Goal: Task Accomplishment & Management: Complete application form

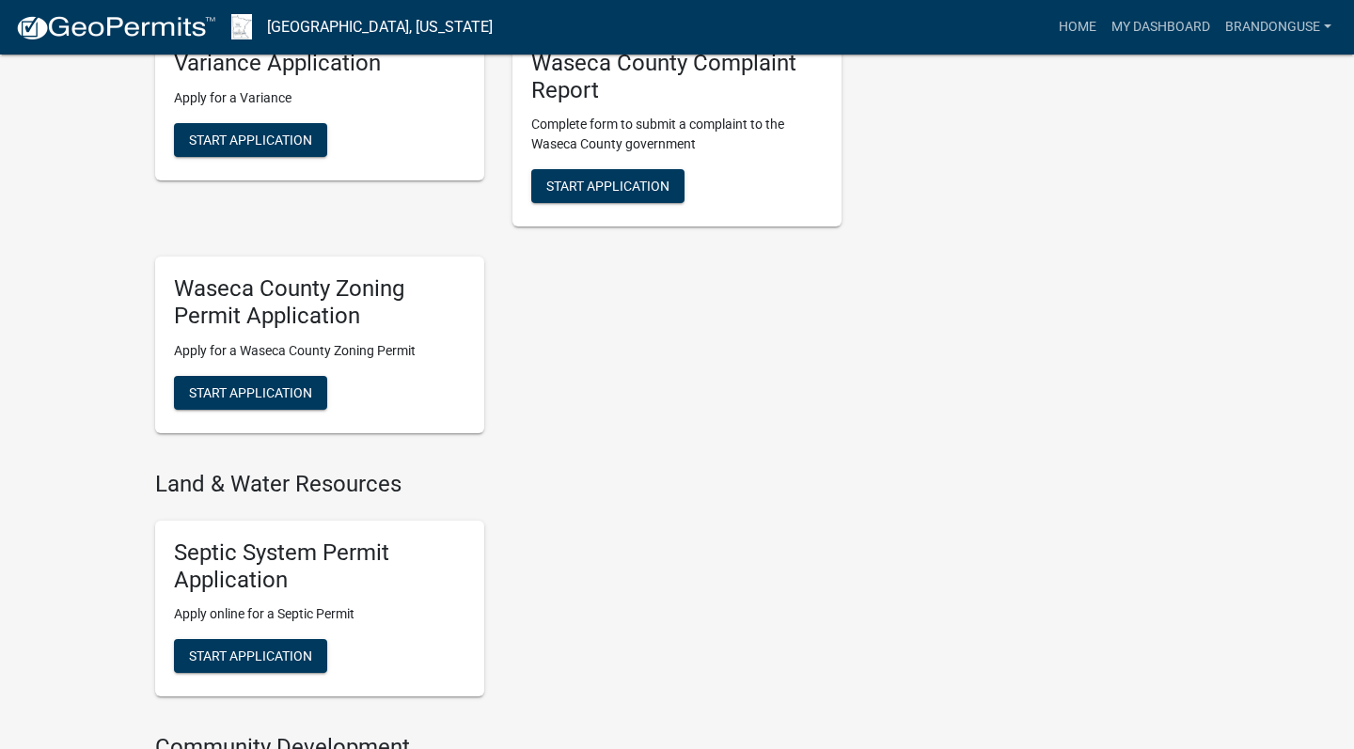
scroll to position [1010, 0]
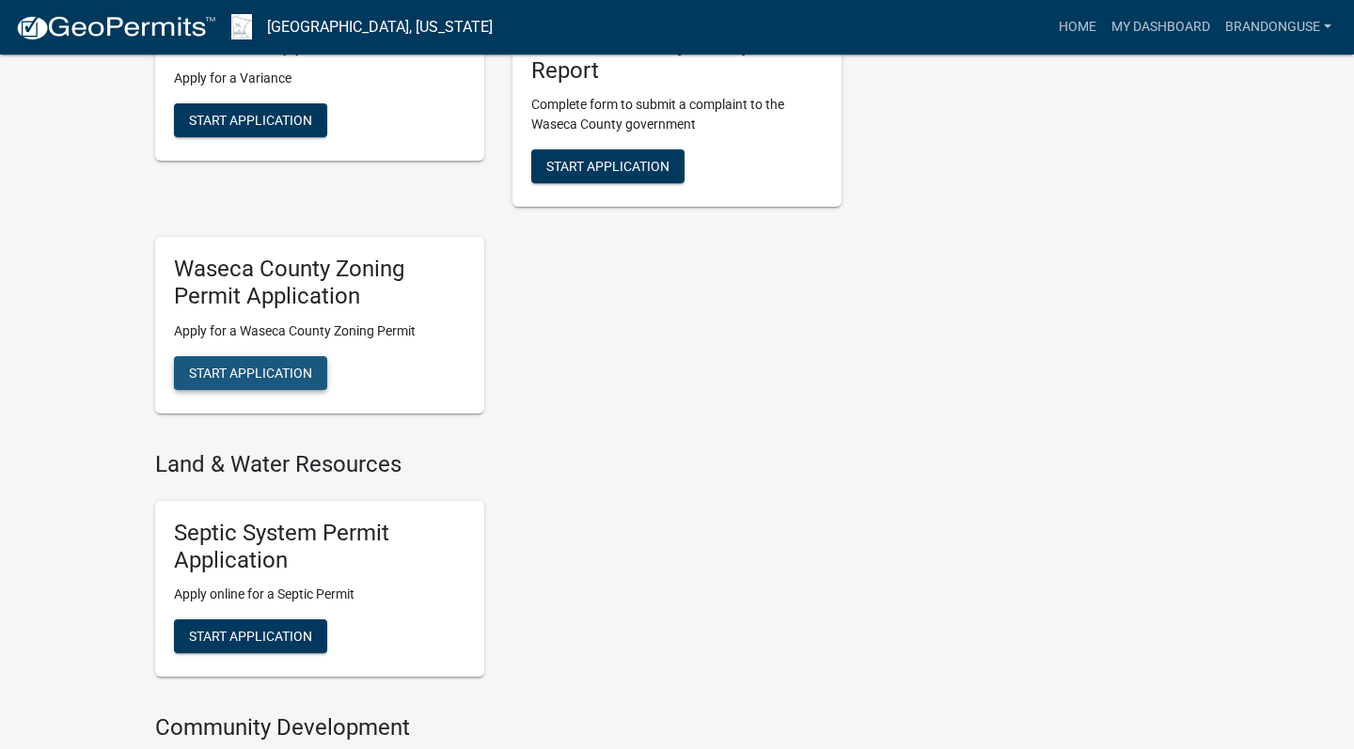
click at [245, 367] on span "Start Application" at bounding box center [250, 373] width 123 height 15
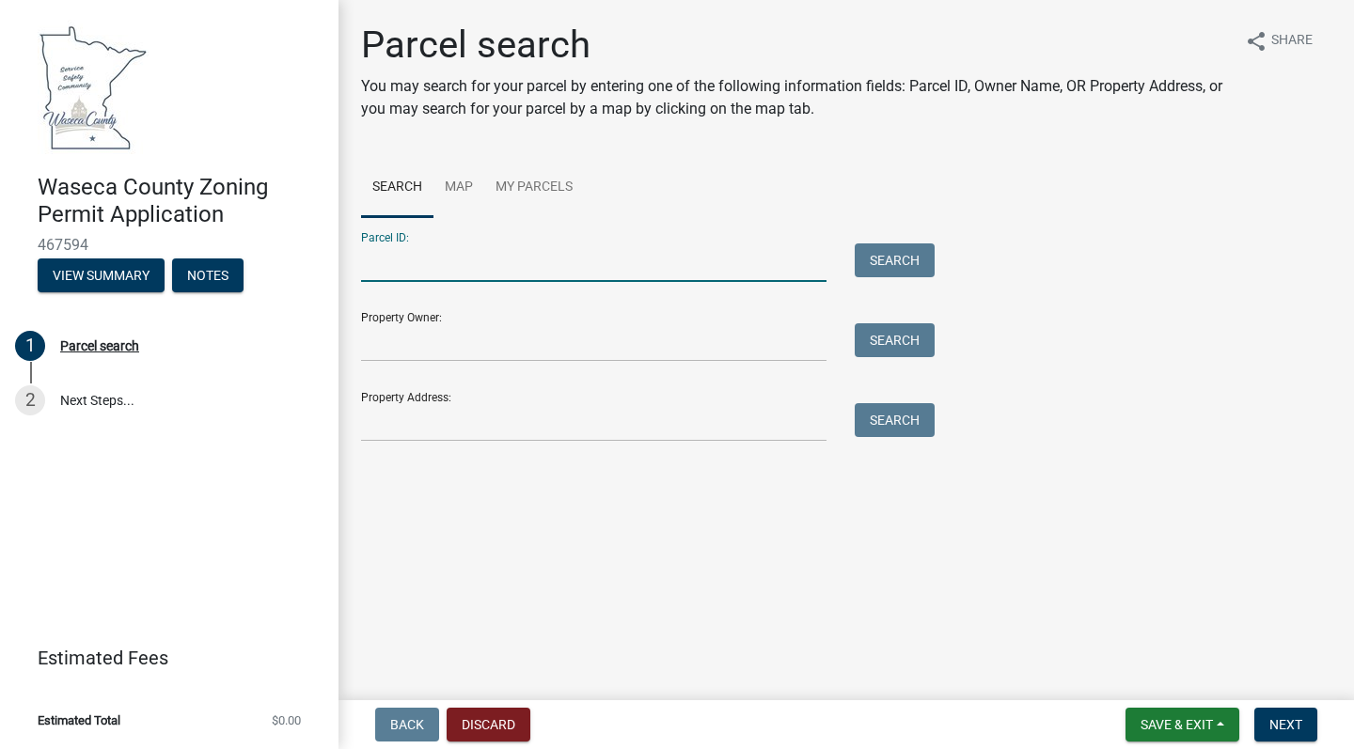
click at [405, 259] on input "Parcel ID:" at bounding box center [593, 262] width 465 height 39
click at [526, 186] on link "My Parcels" at bounding box center [534, 188] width 100 height 60
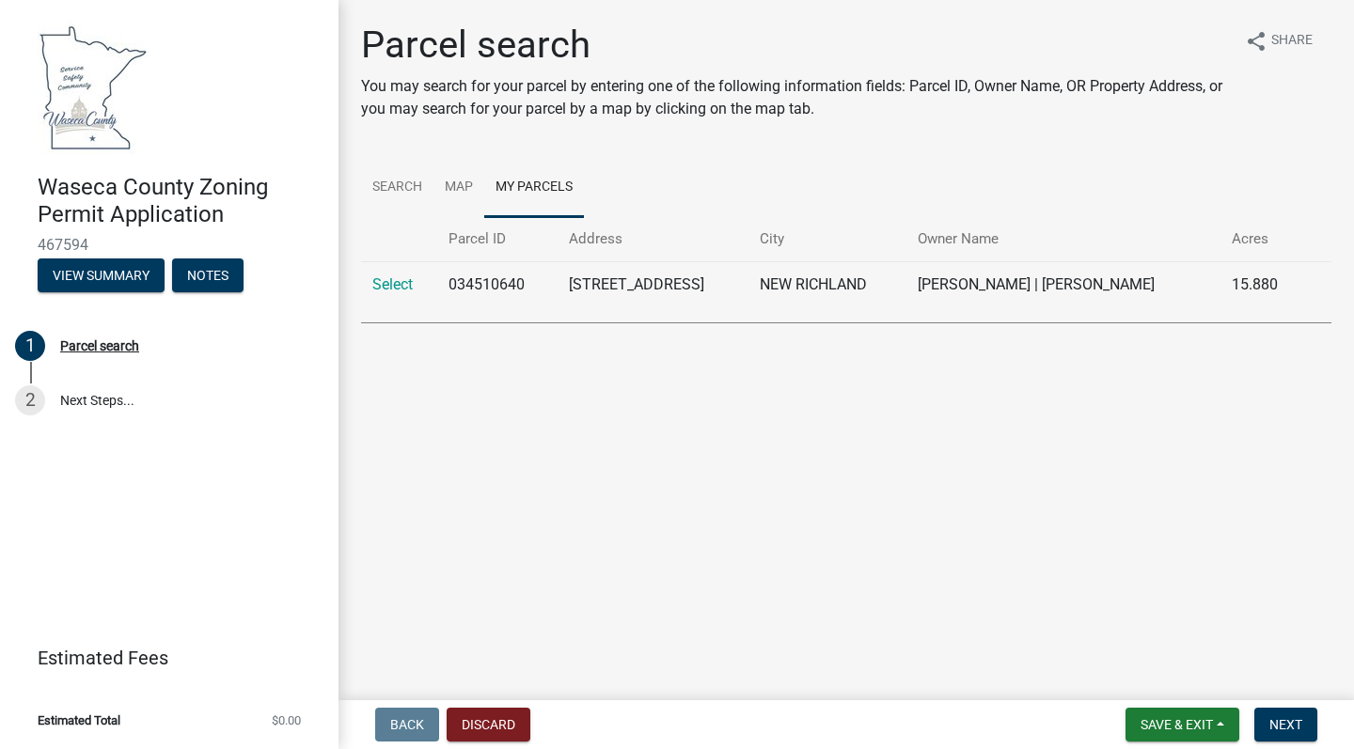
click at [488, 284] on td "034510640" at bounding box center [496, 284] width 119 height 46
click at [399, 289] on link "Select" at bounding box center [392, 284] width 40 height 18
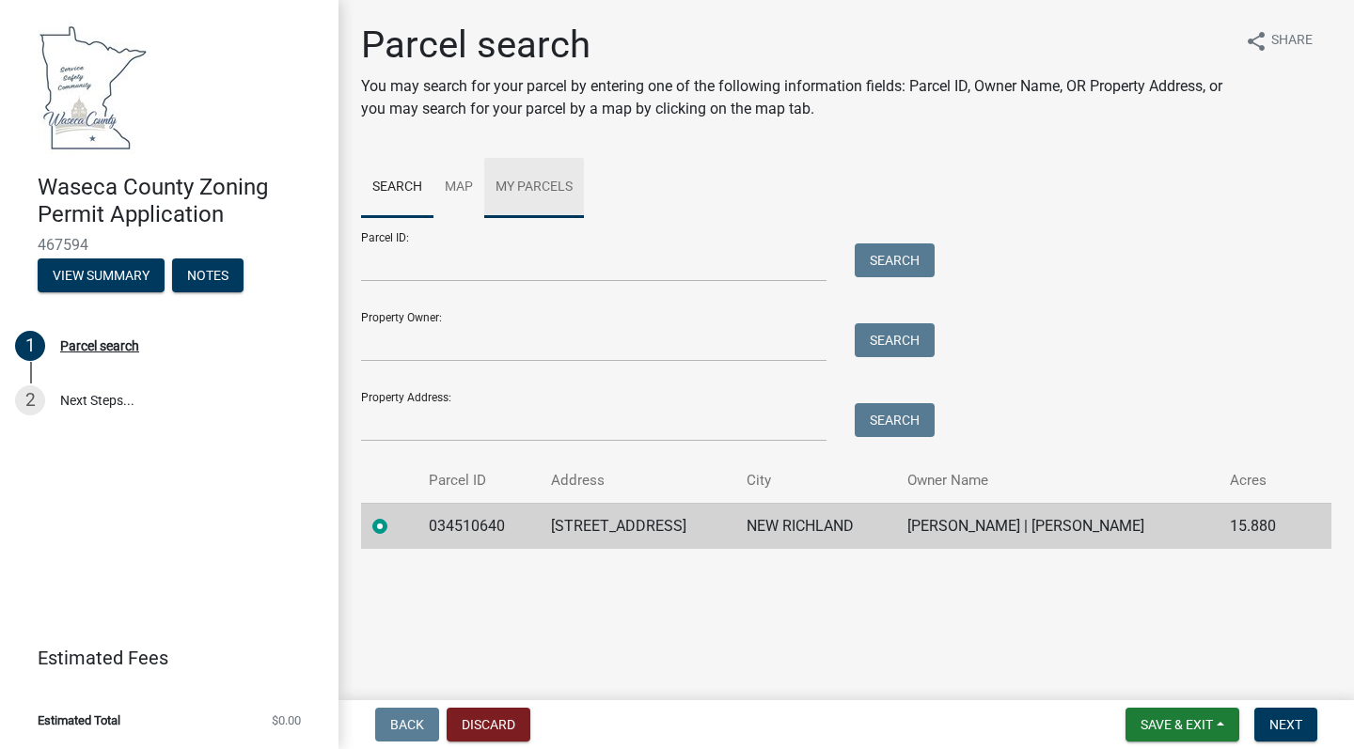
click at [539, 191] on link "My Parcels" at bounding box center [534, 188] width 100 height 60
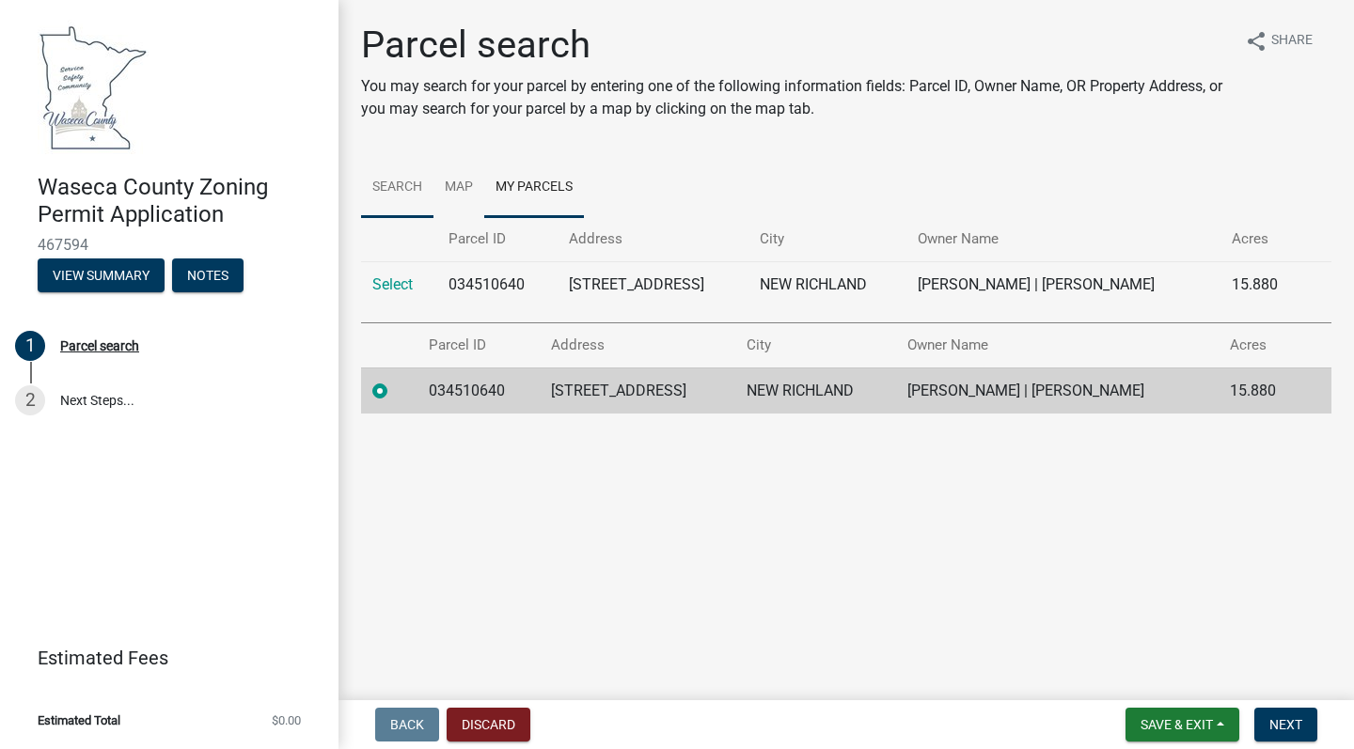
click at [389, 182] on link "Search" at bounding box center [397, 188] width 72 height 60
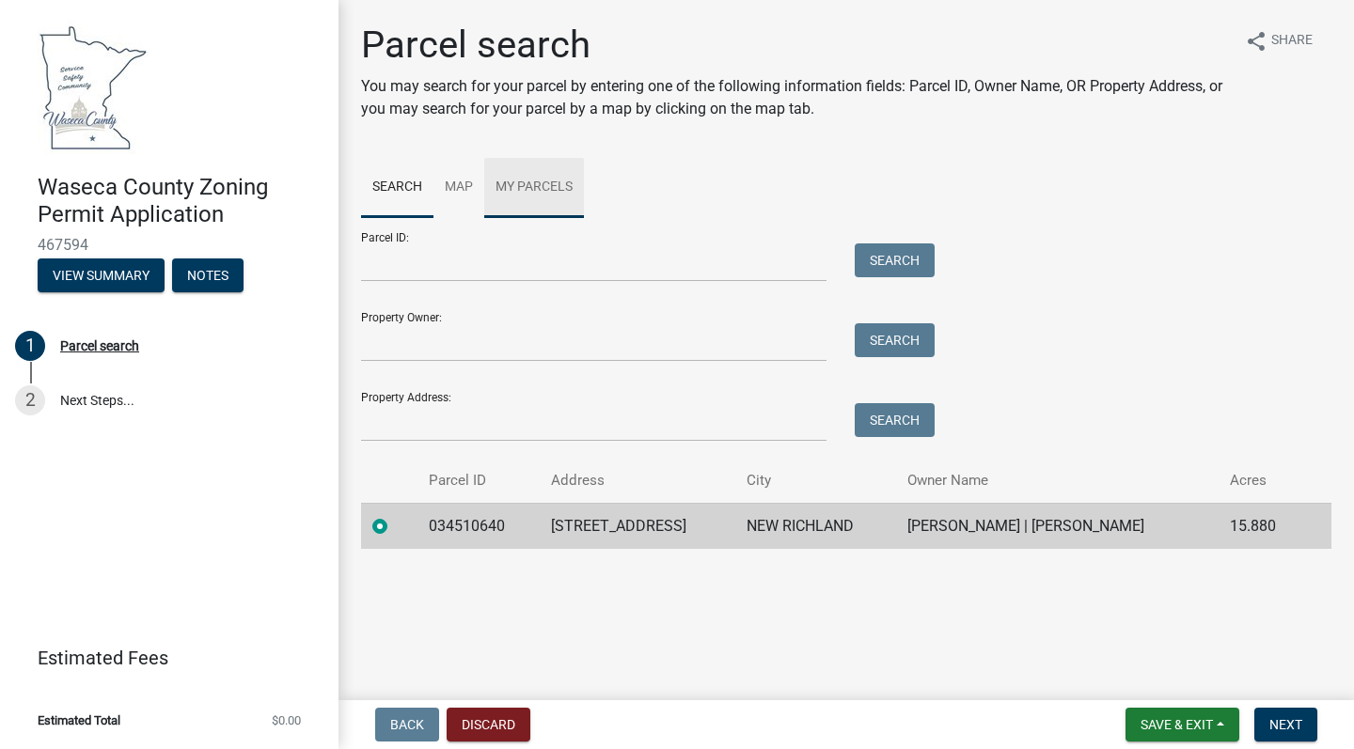
click at [523, 182] on link "My Parcels" at bounding box center [534, 188] width 100 height 60
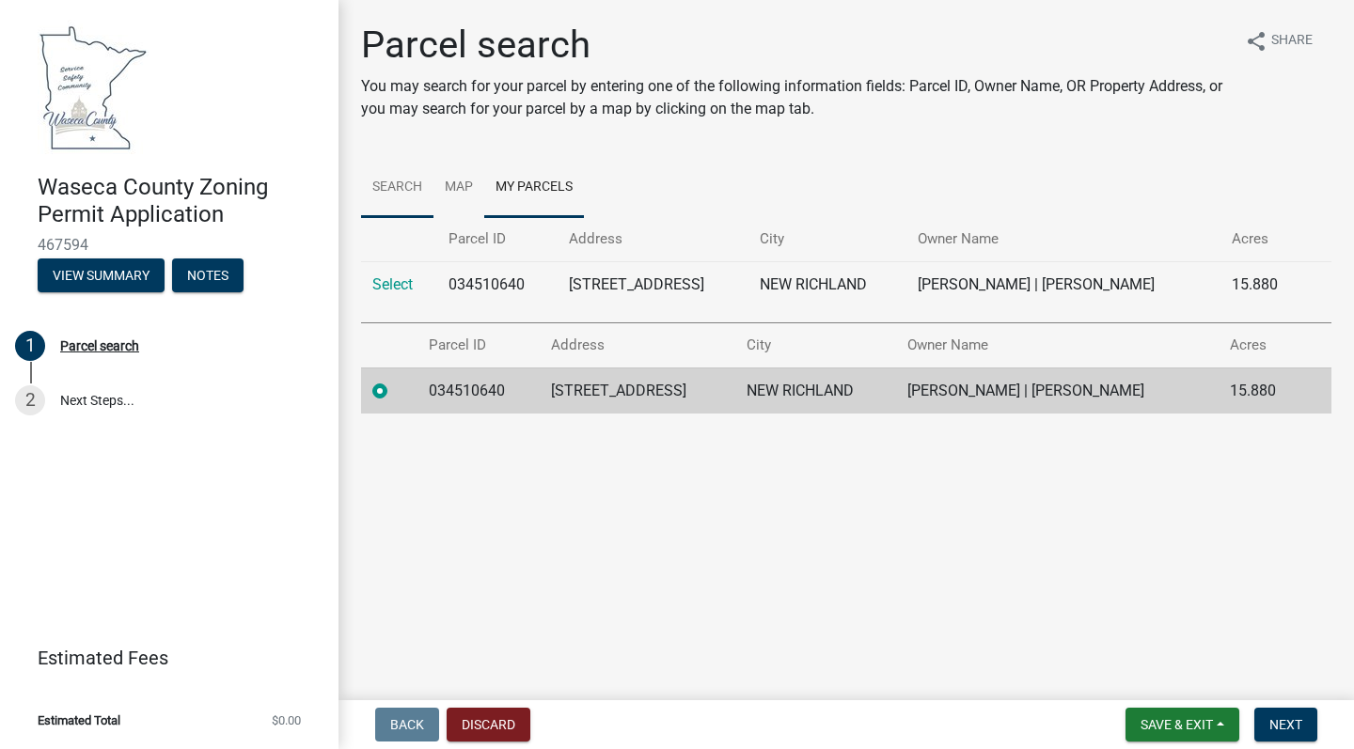
click at [387, 181] on link "Search" at bounding box center [397, 188] width 72 height 60
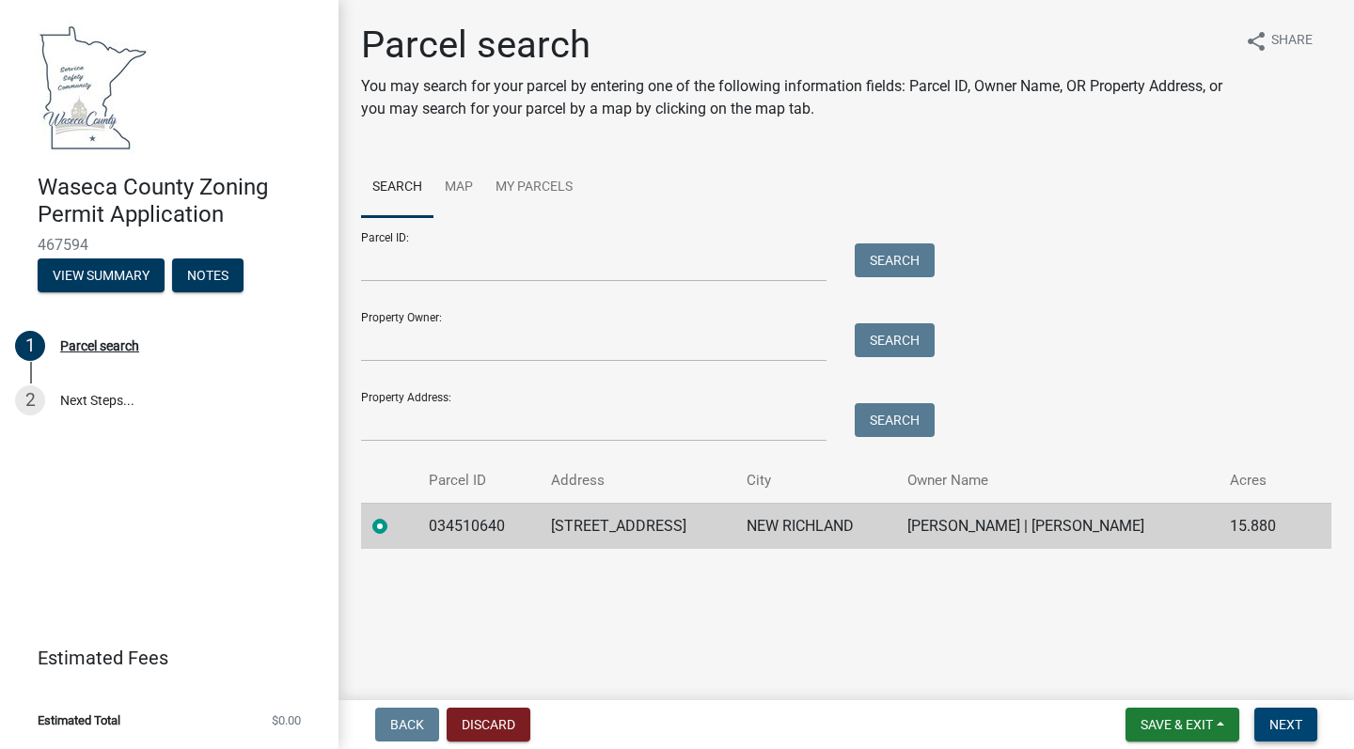
click at [1284, 725] on span "Next" at bounding box center [1285, 724] width 33 height 15
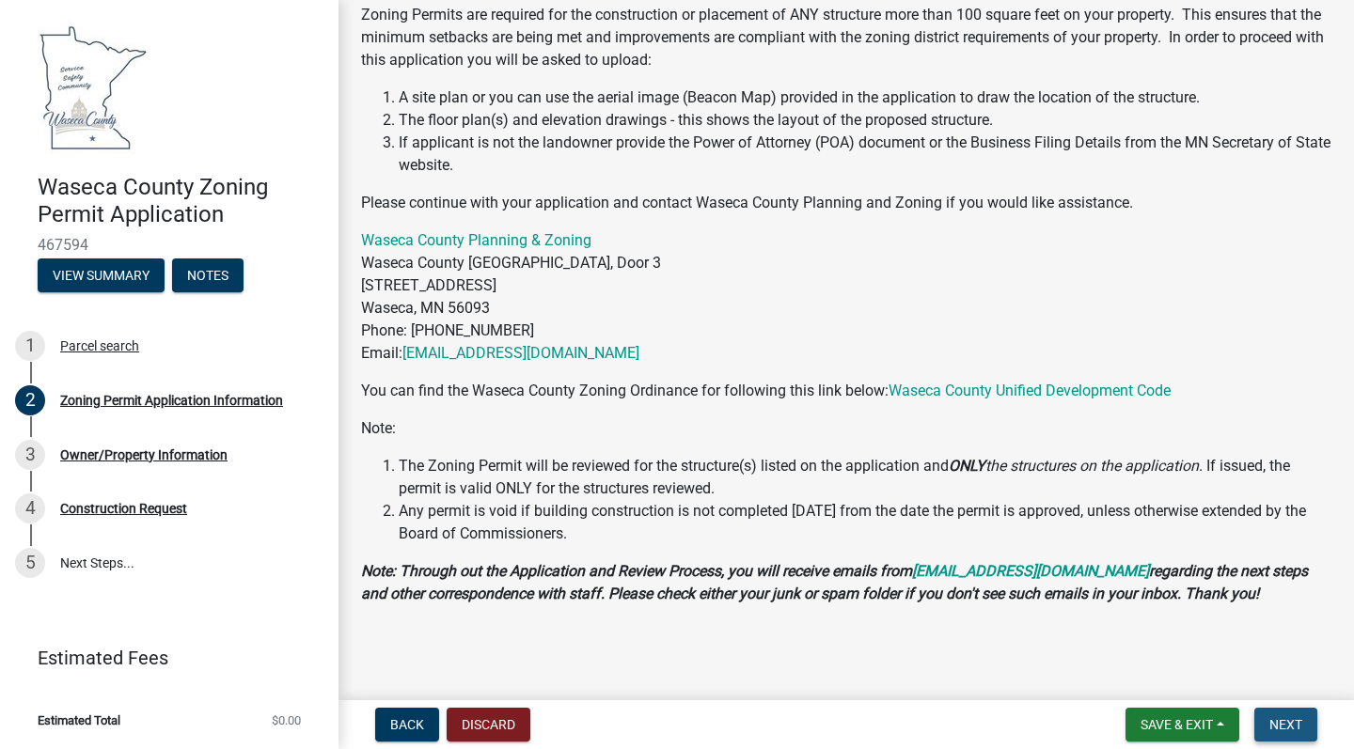
click at [1292, 723] on span "Next" at bounding box center [1285, 724] width 33 height 15
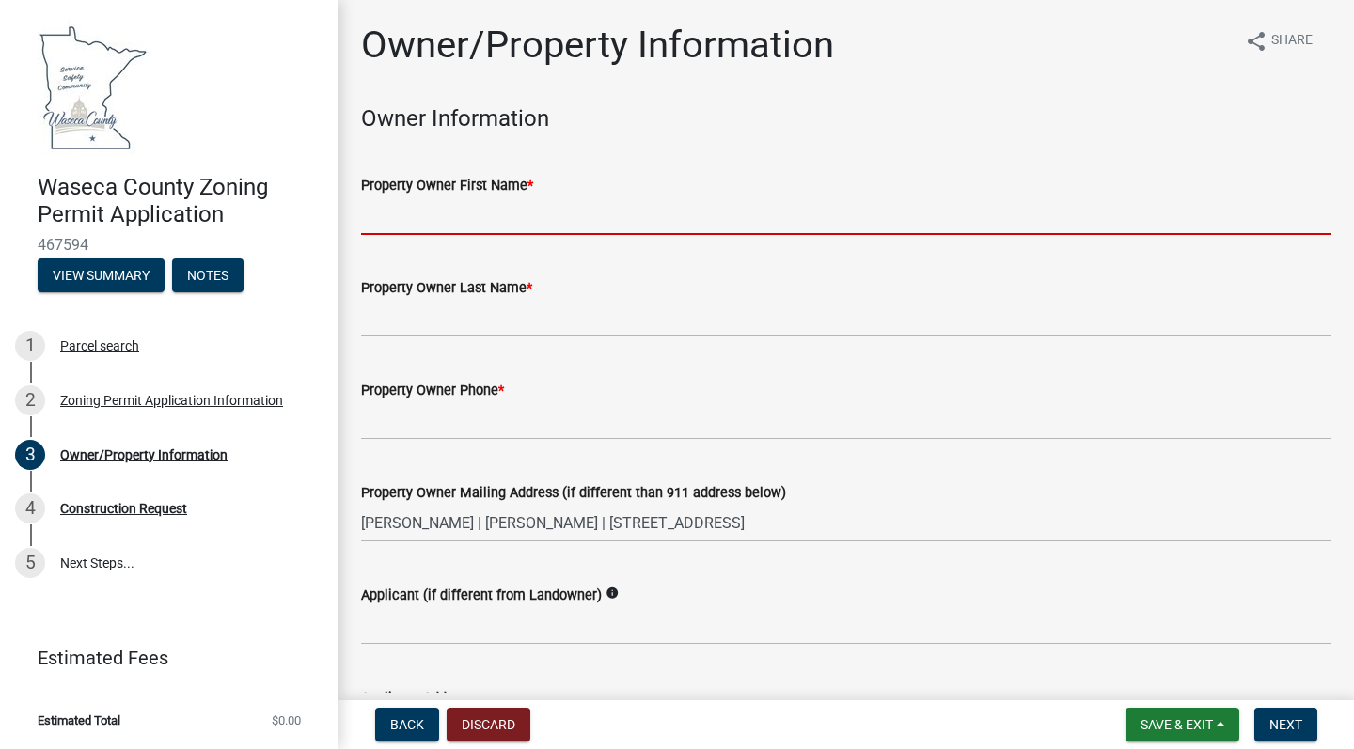
click at [428, 211] on input "Property Owner First Name *" at bounding box center [846, 215] width 970 height 39
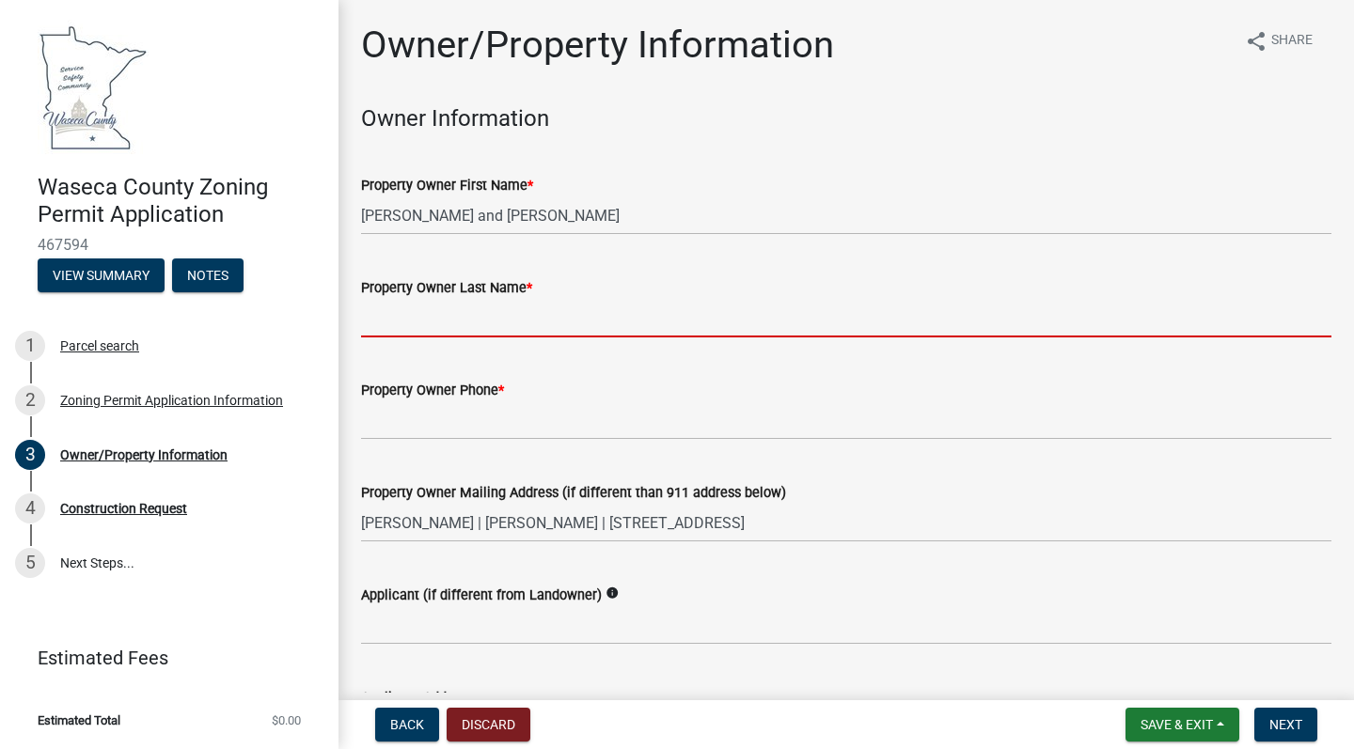
click at [380, 325] on input "Property Owner Last Name *" at bounding box center [846, 318] width 970 height 39
click at [550, 213] on input "[PERSON_NAME] and [PERSON_NAME]" at bounding box center [846, 215] width 970 height 39
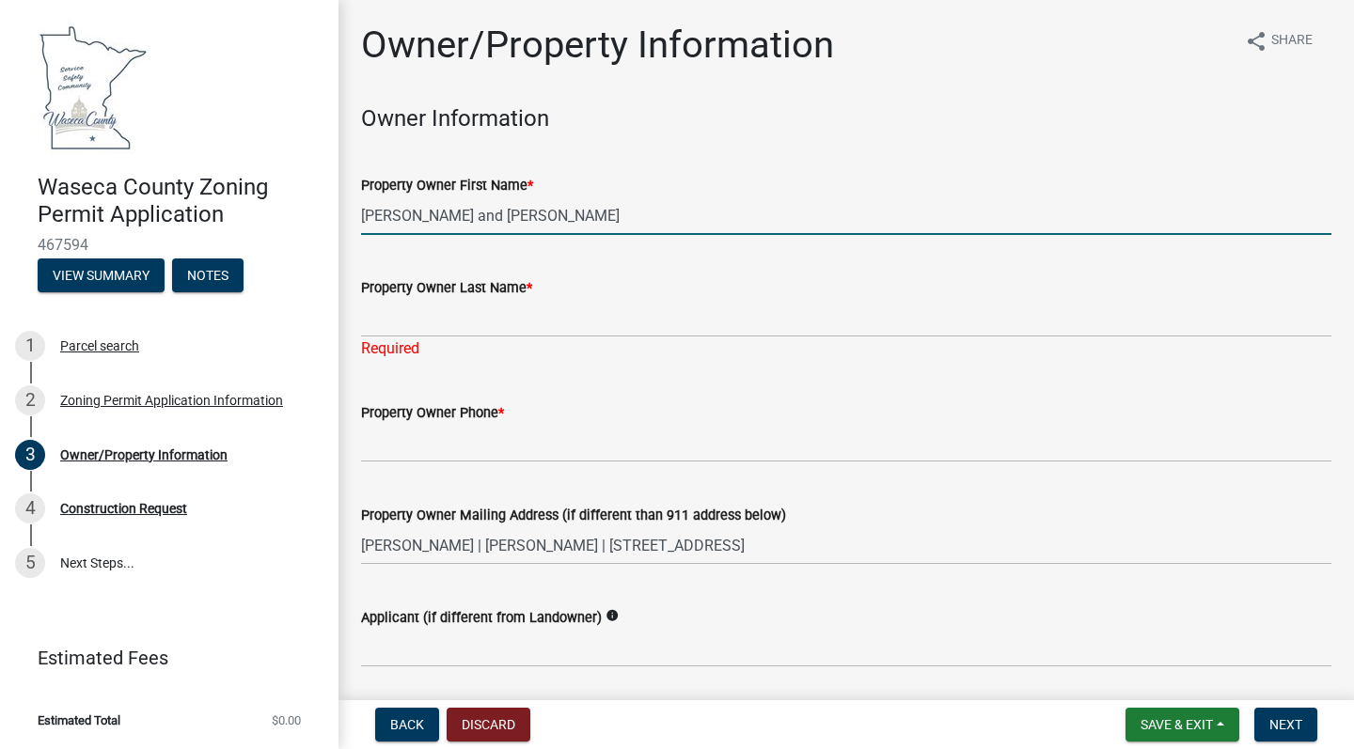
type input "[PERSON_NAME] and [PERSON_NAME]"
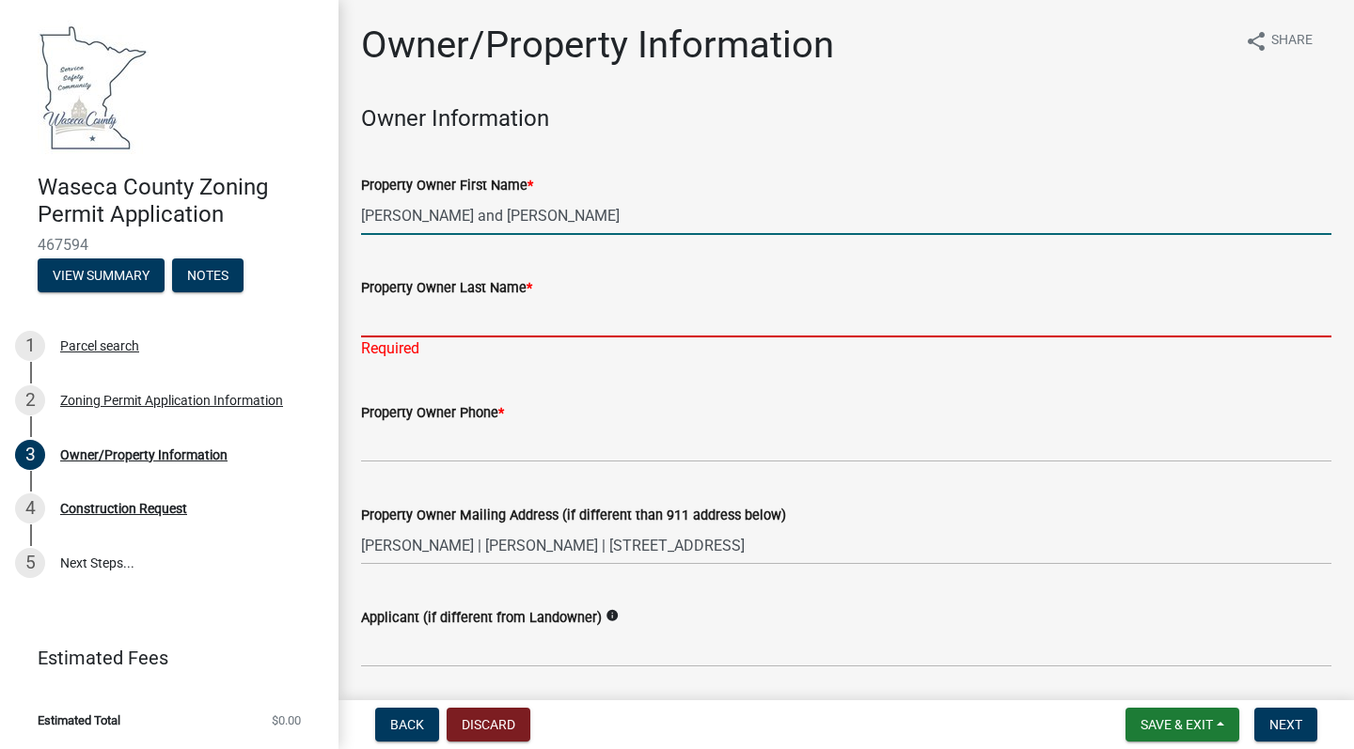
click at [390, 330] on input "Property Owner Last Name *" at bounding box center [846, 318] width 970 height 39
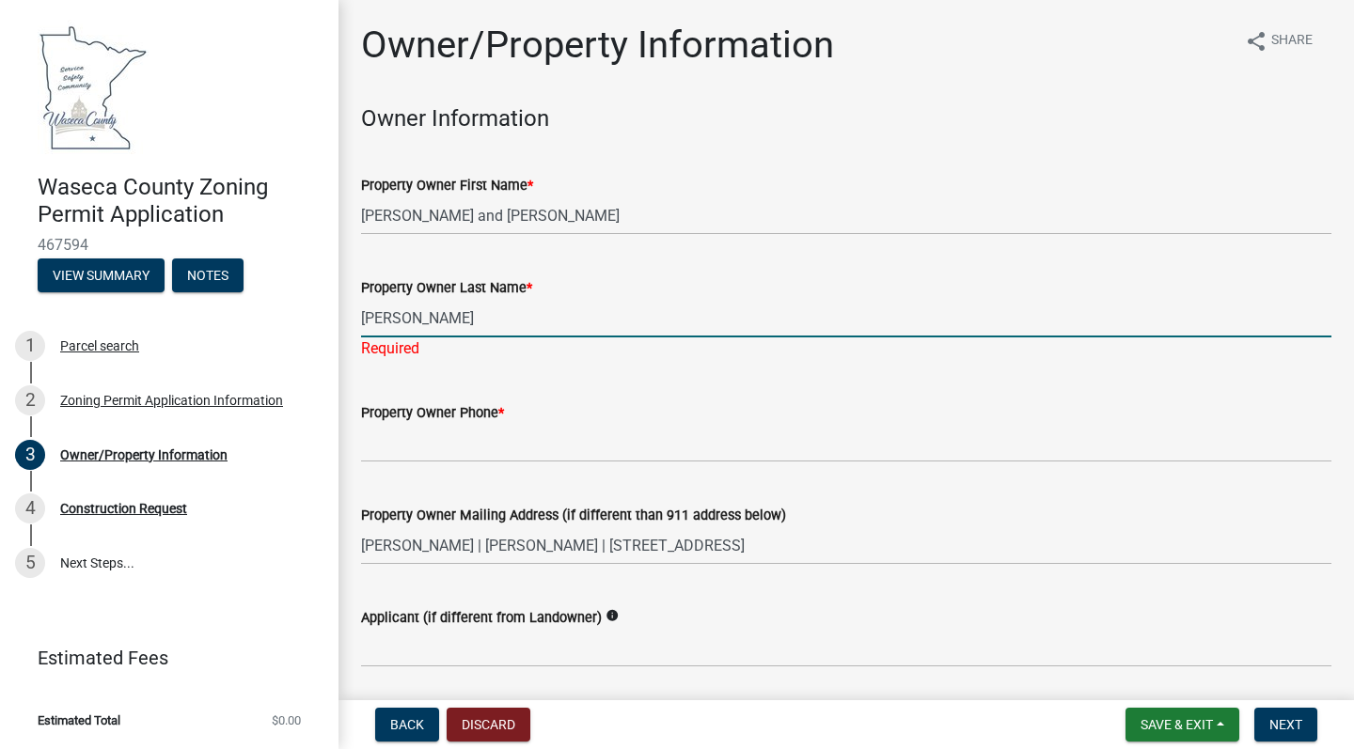
type input "[PERSON_NAME]"
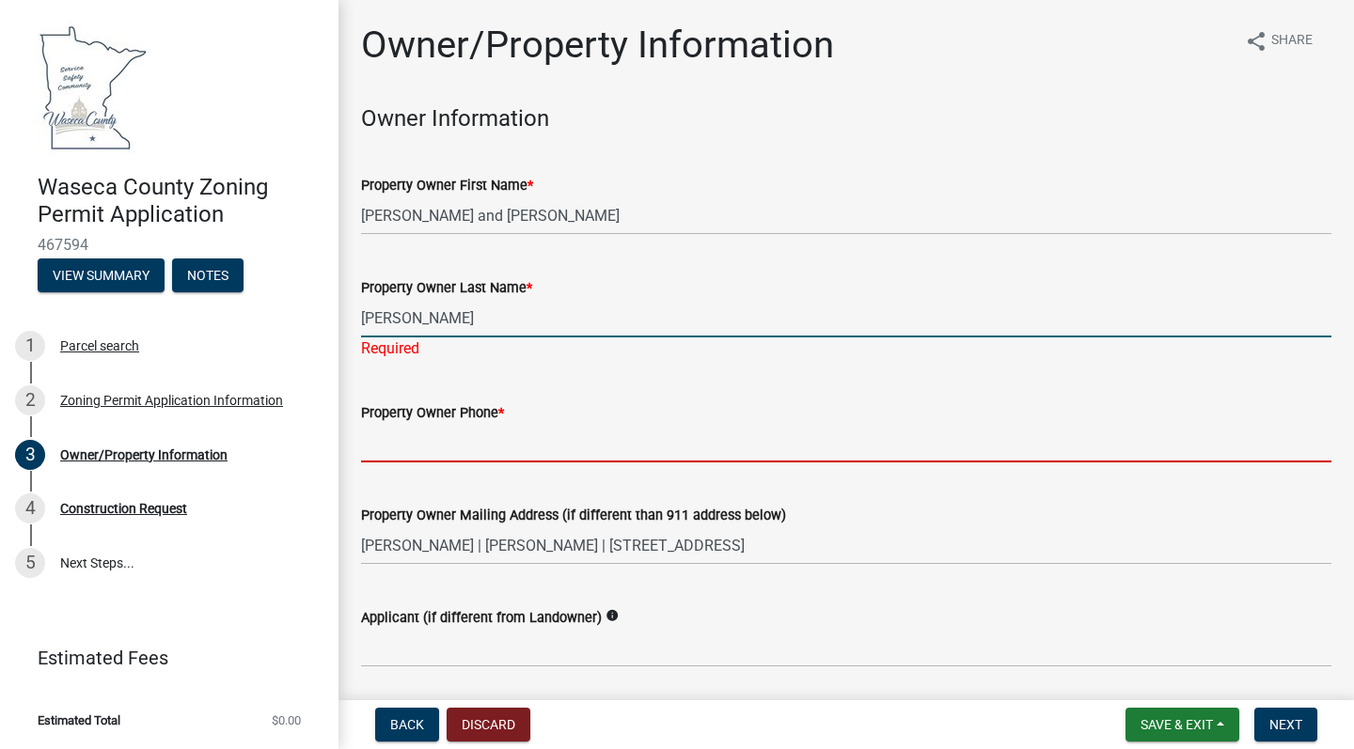
click at [515, 445] on wm-data-entity-input "Property Owner Phone *" at bounding box center [846, 426] width 970 height 102
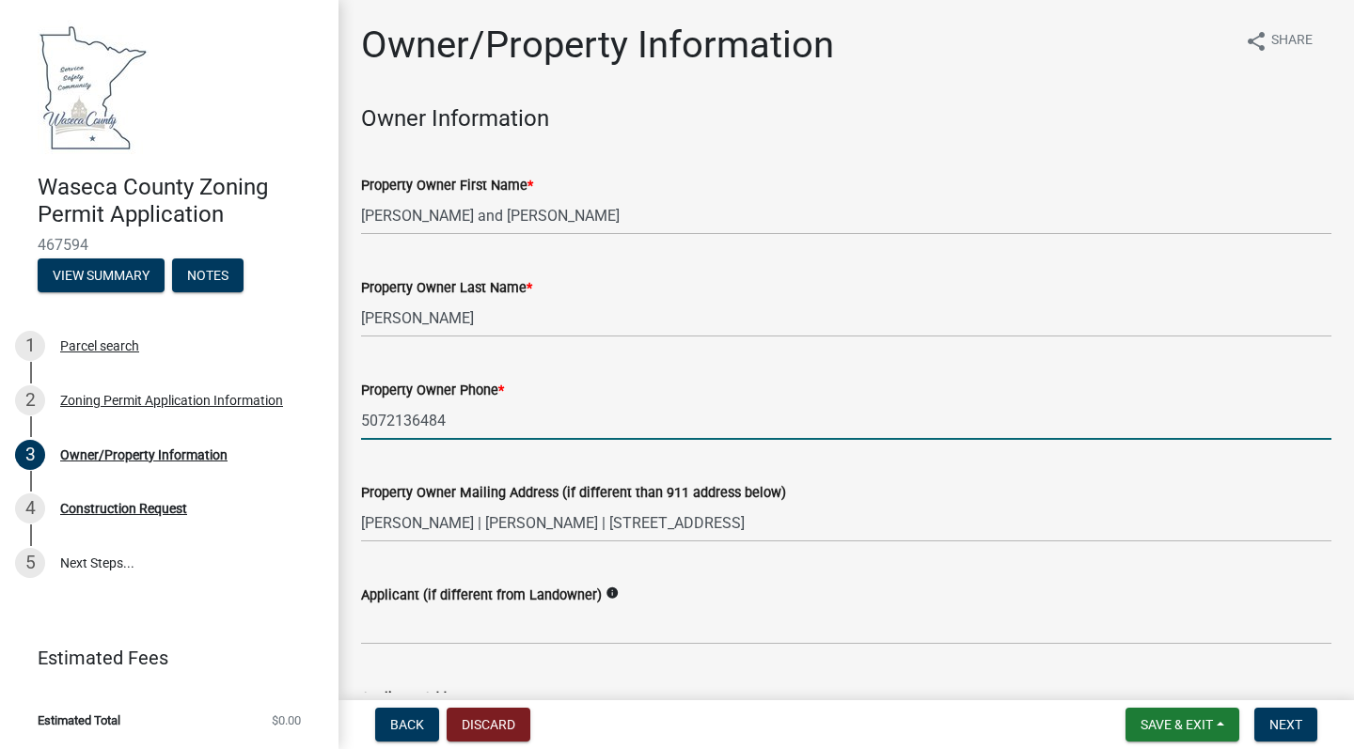
click at [384, 419] on input "5072136484" at bounding box center [846, 420] width 970 height 39
click at [414, 419] on input "507-2136484" at bounding box center [846, 420] width 970 height 39
type input "[PHONE_NUMBER]"
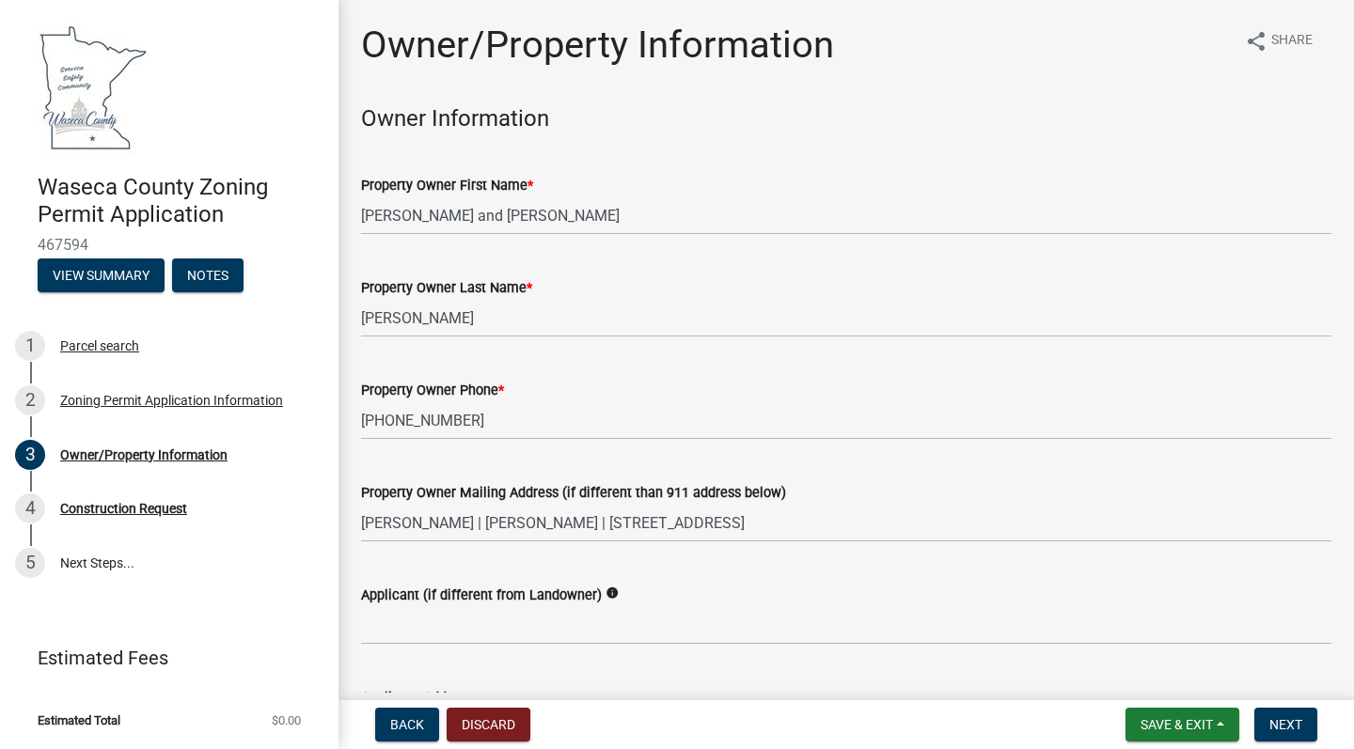
click at [560, 393] on div "Property Owner Phone *" at bounding box center [846, 390] width 970 height 23
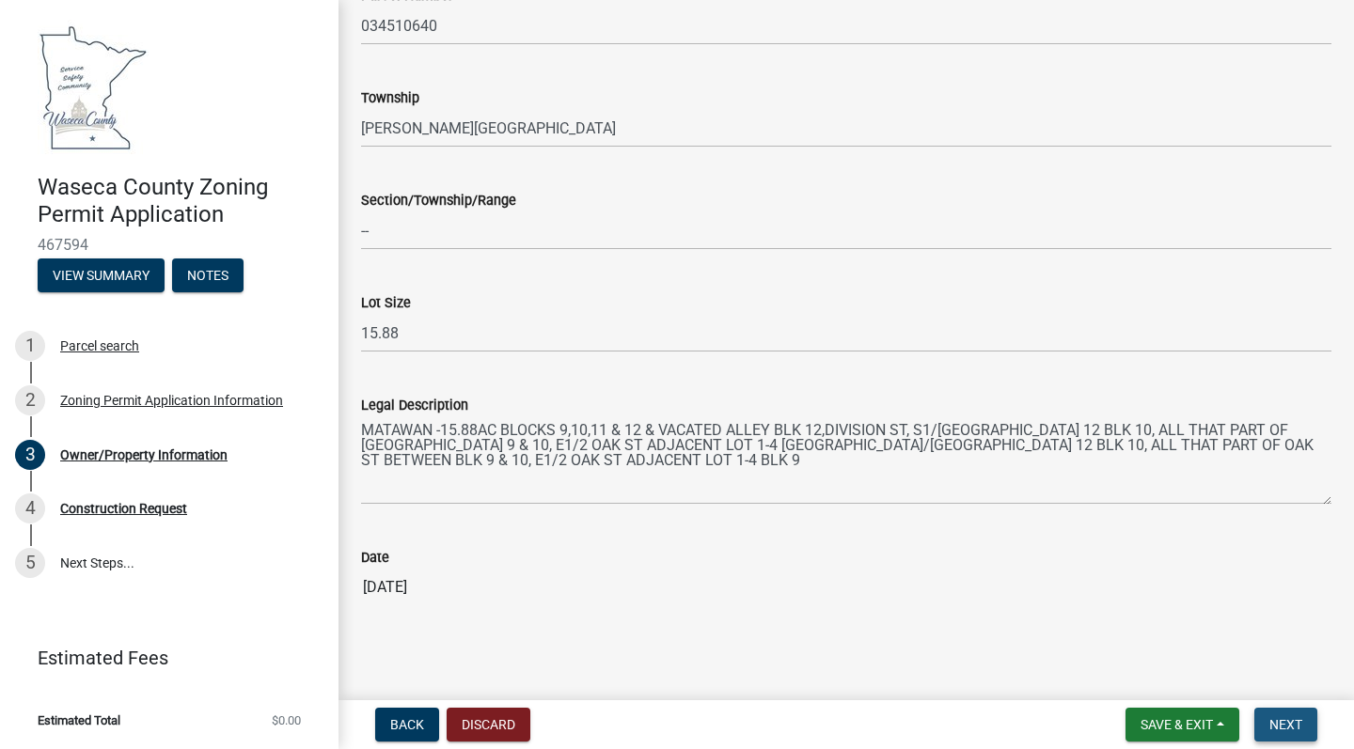
click at [1288, 721] on span "Next" at bounding box center [1285, 724] width 33 height 15
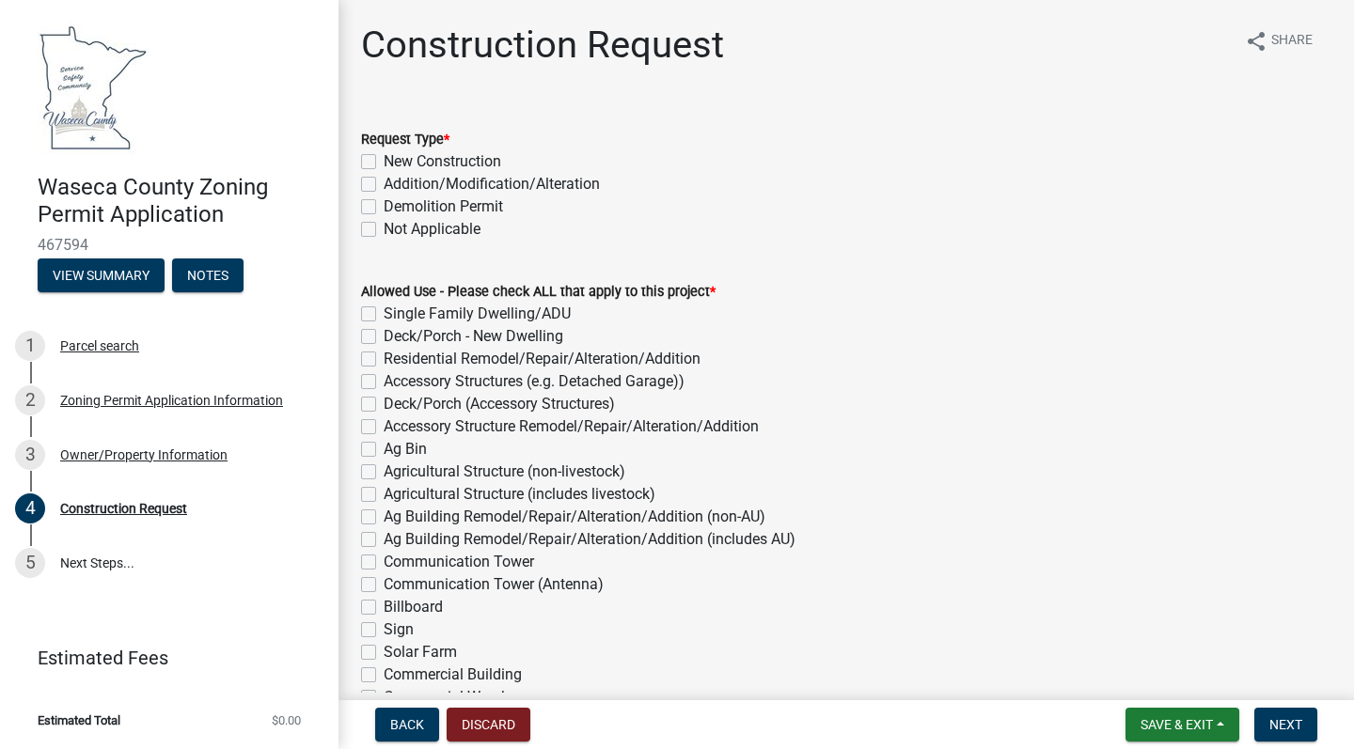
click at [384, 165] on label "New Construction" at bounding box center [443, 161] width 118 height 23
click at [384, 163] on input "New Construction" at bounding box center [390, 156] width 12 height 12
checkbox input "true"
checkbox input "false"
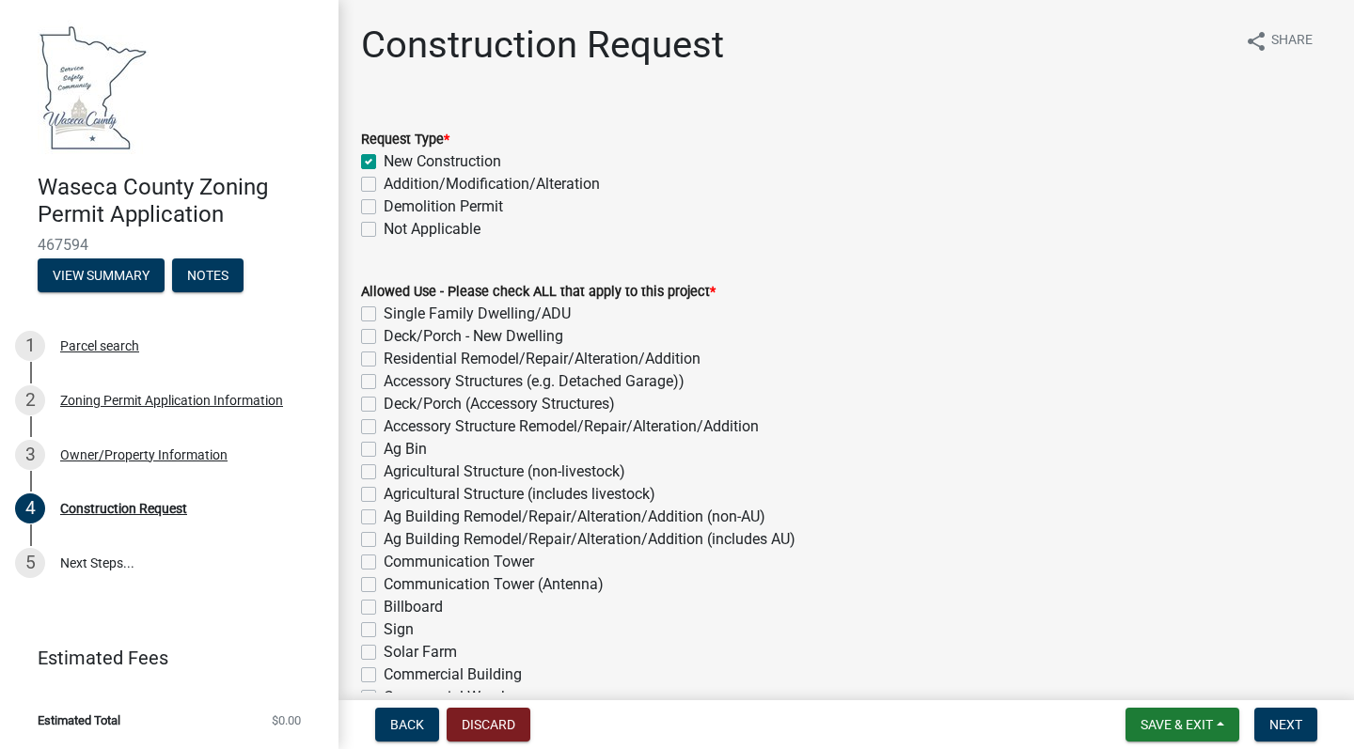
checkbox input "false"
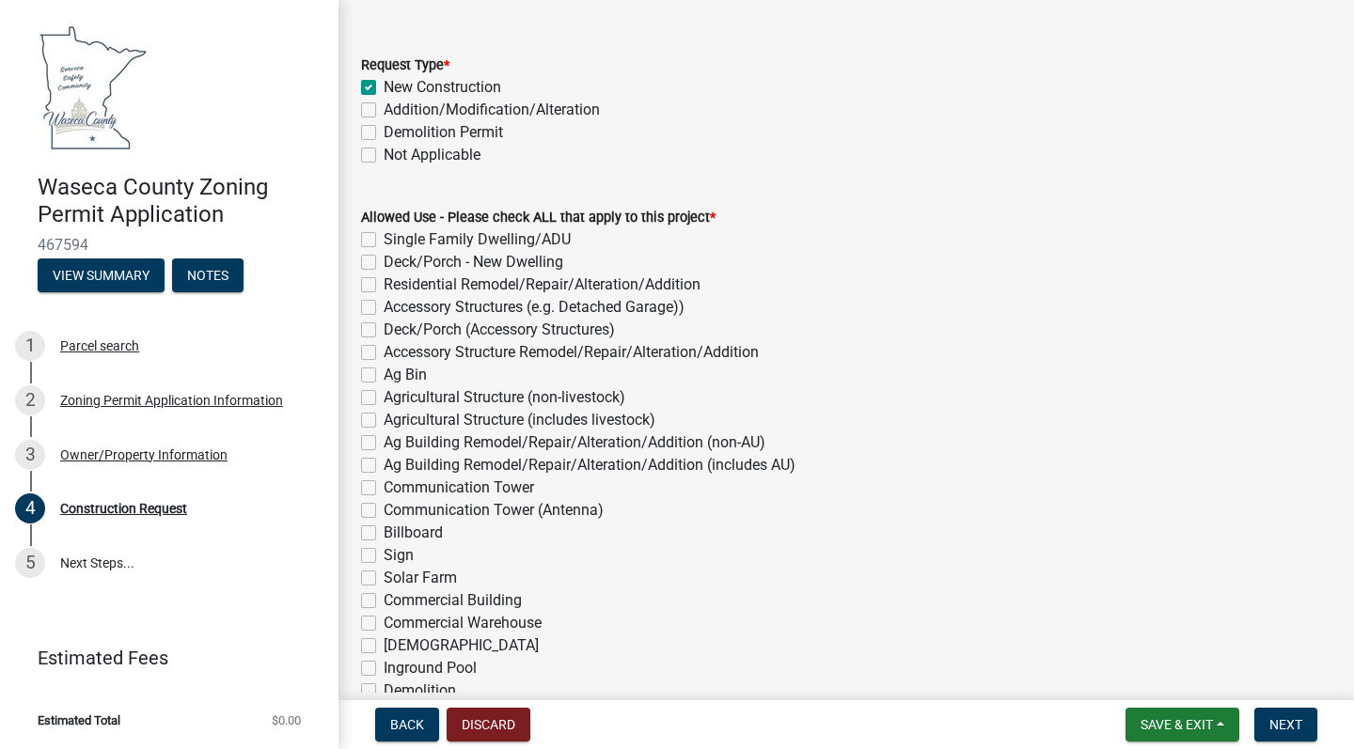
scroll to position [86, 0]
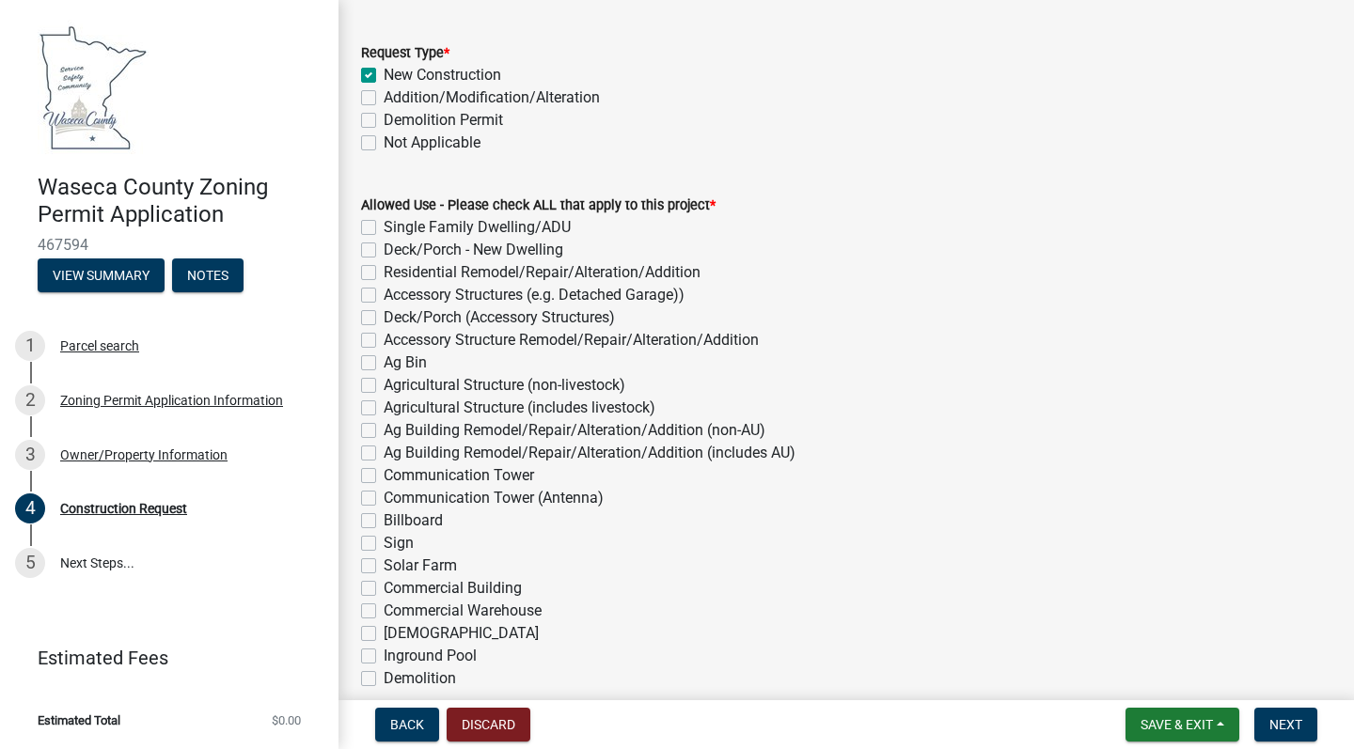
click at [384, 297] on label "Accessory Structures (e.g. Detached Garage))" at bounding box center [534, 295] width 301 height 23
click at [384, 296] on input "Accessory Structures (e.g. Detached Garage))" at bounding box center [390, 290] width 12 height 12
checkbox input "true"
checkbox input "false"
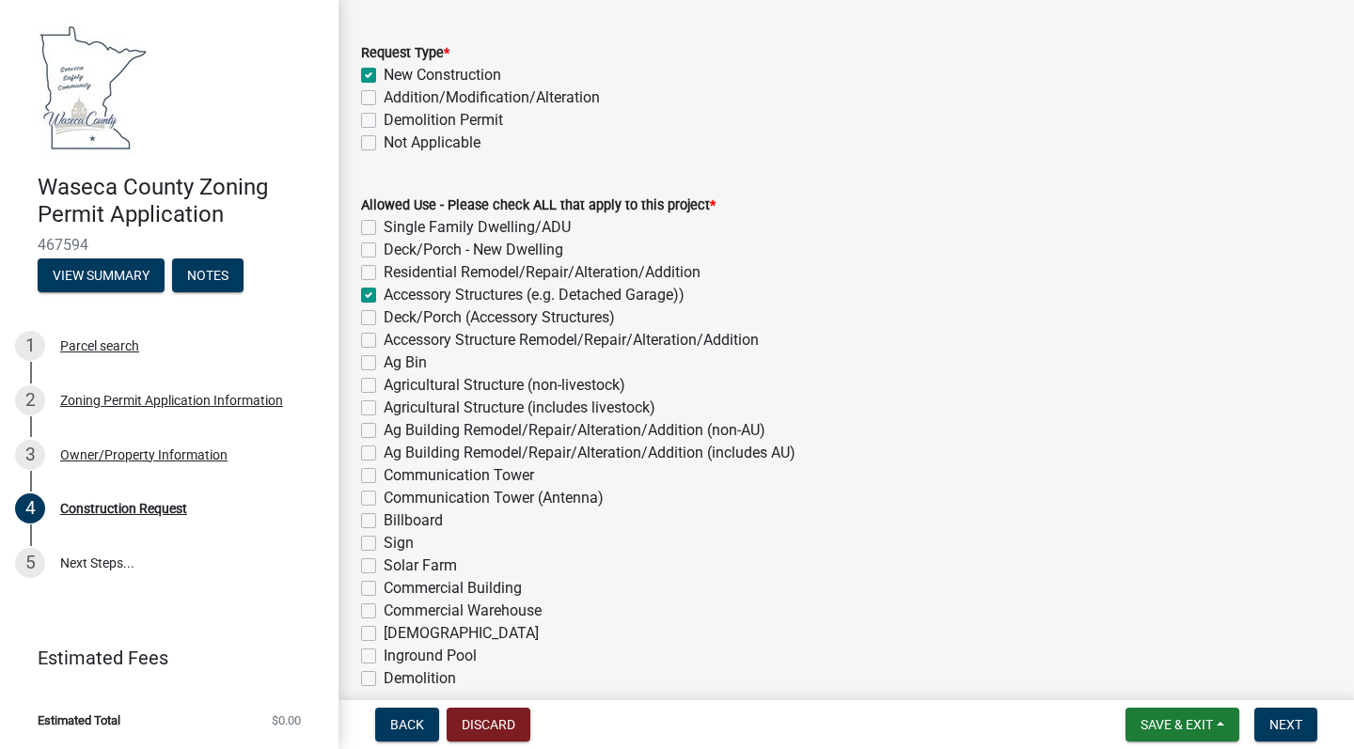
checkbox input "false"
checkbox input "true"
checkbox input "false"
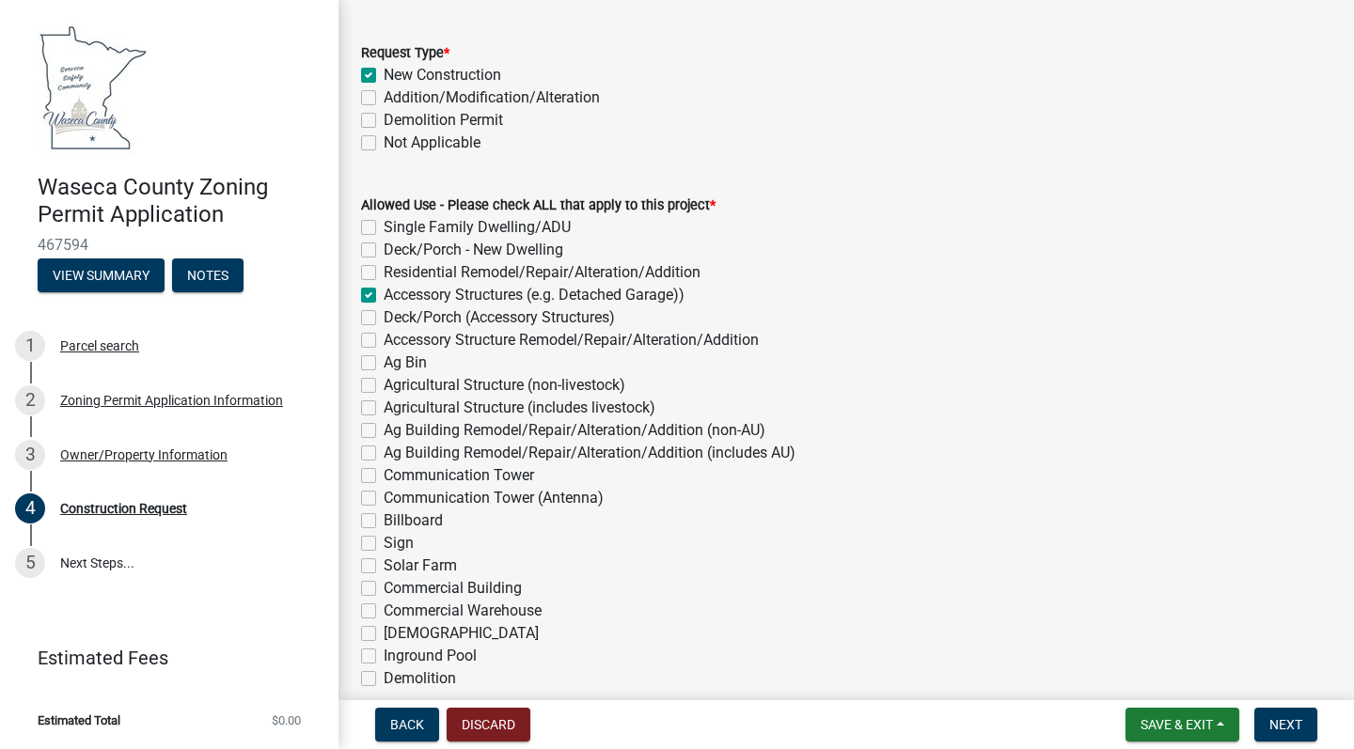
checkbox input "false"
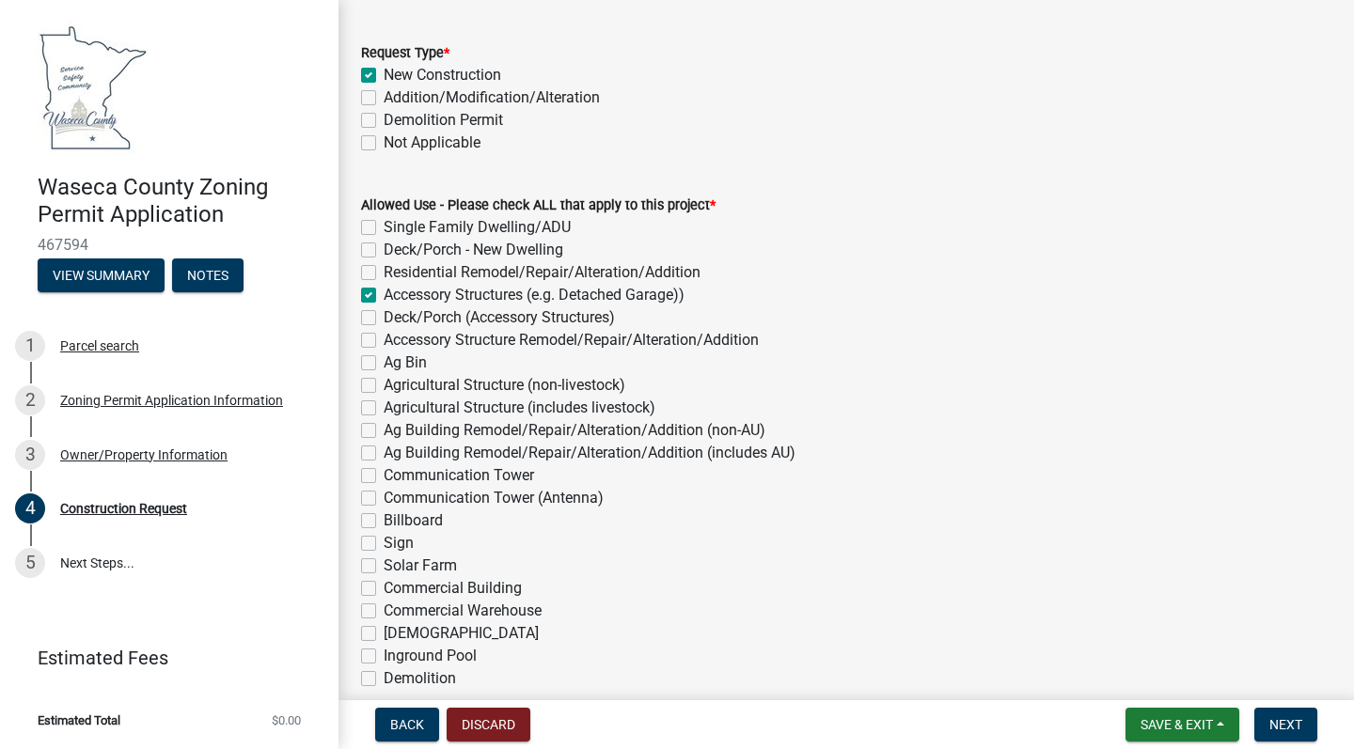
checkbox input "false"
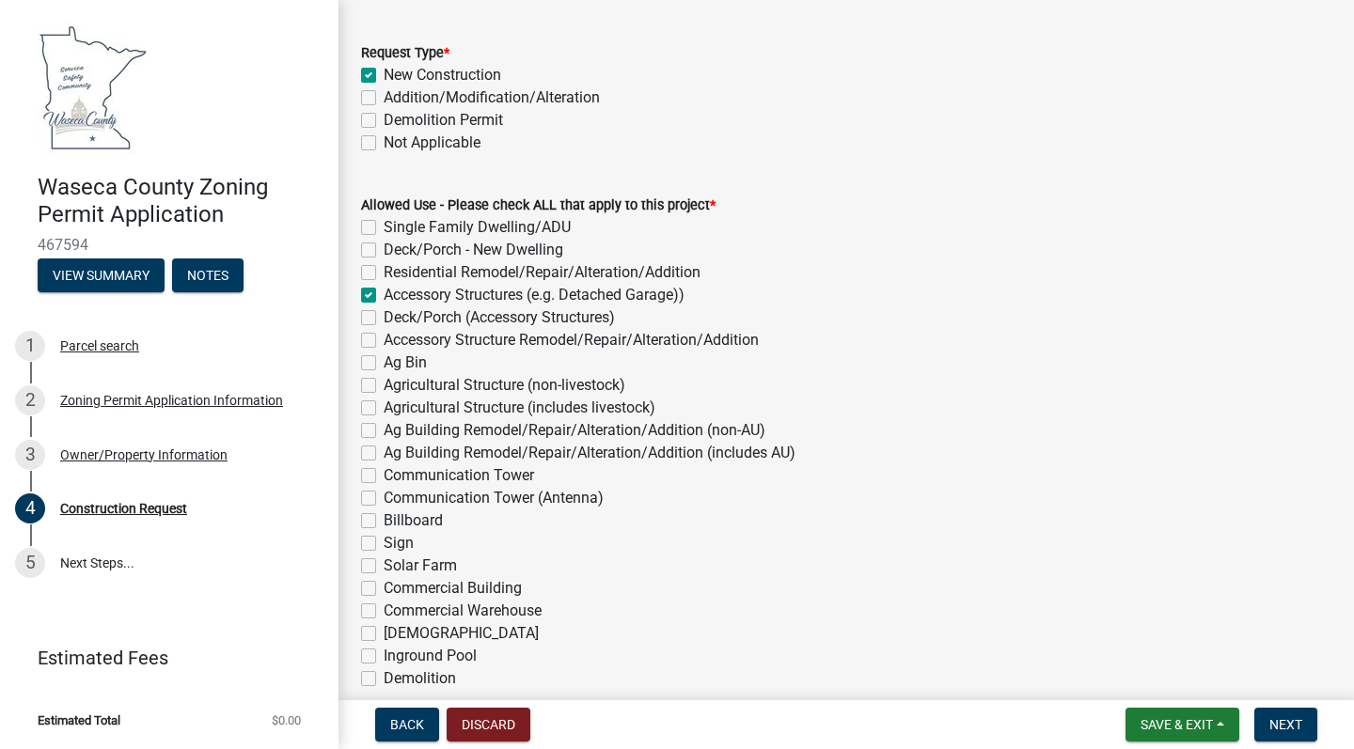
checkbox input "false"
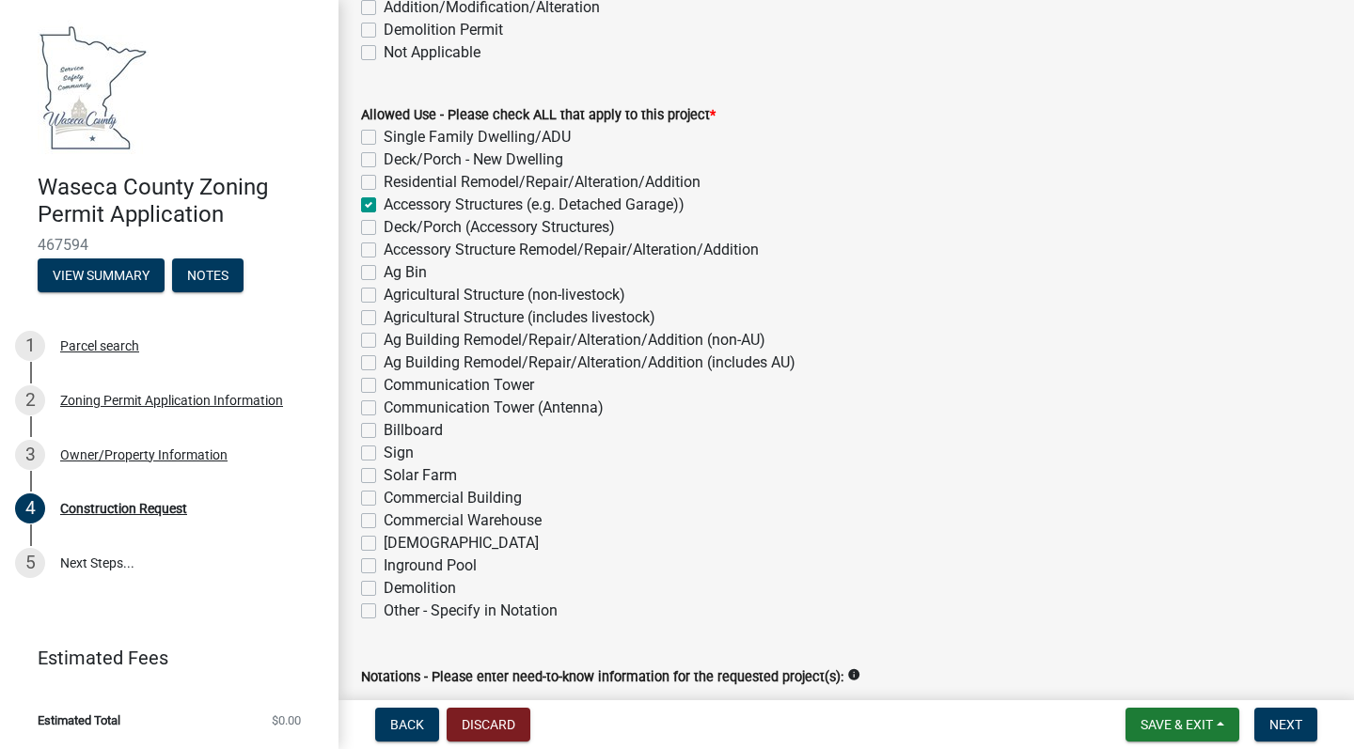
scroll to position [0, 0]
click at [1280, 720] on span "Next" at bounding box center [1285, 724] width 33 height 15
click at [1294, 724] on span "Next" at bounding box center [1285, 724] width 33 height 15
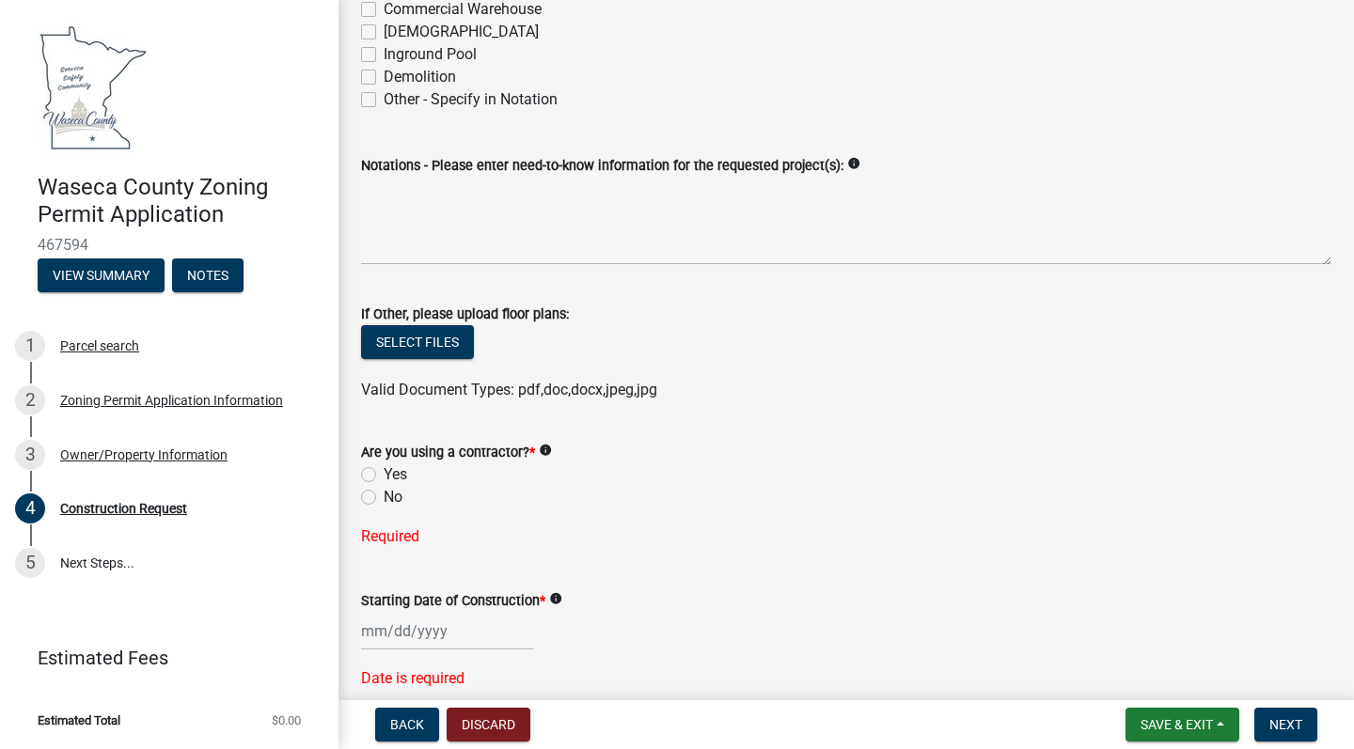
scroll to position [689, 0]
click at [401, 337] on button "Select files" at bounding box center [417, 341] width 113 height 34
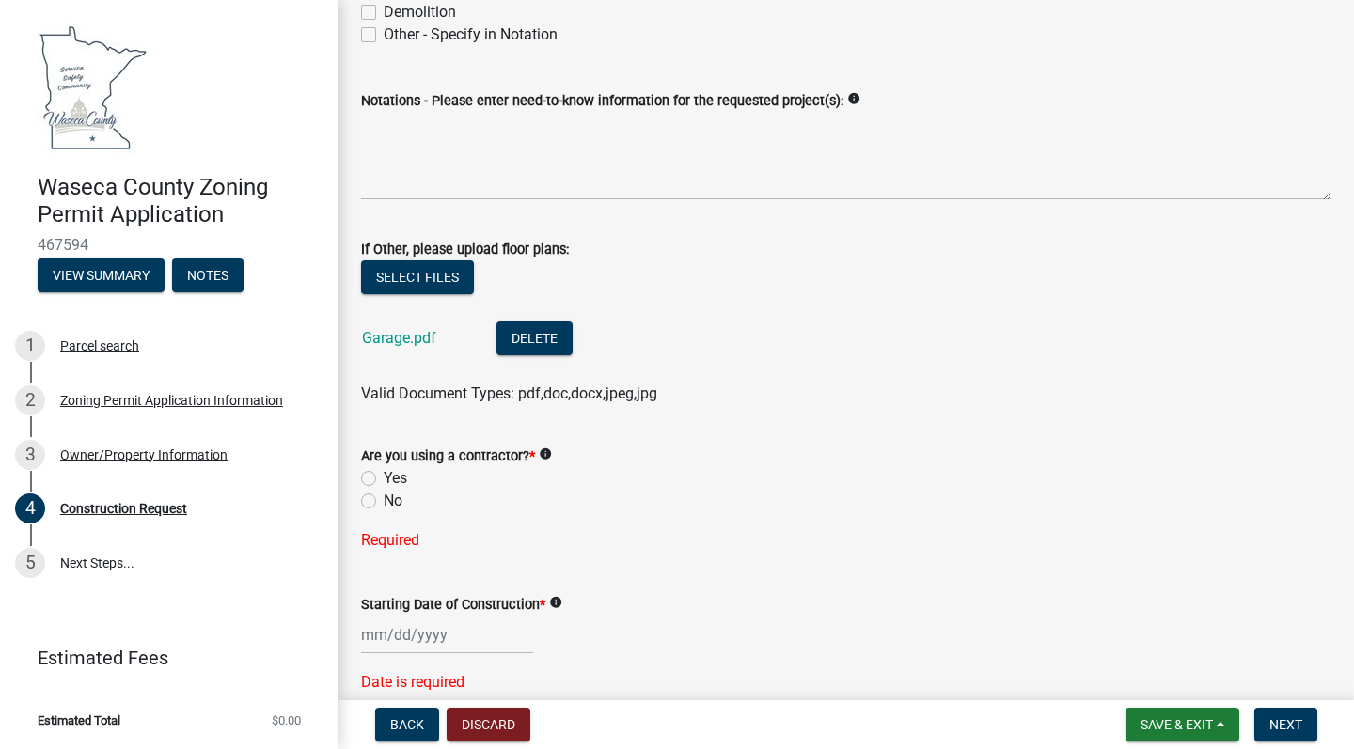
scroll to position [766, 0]
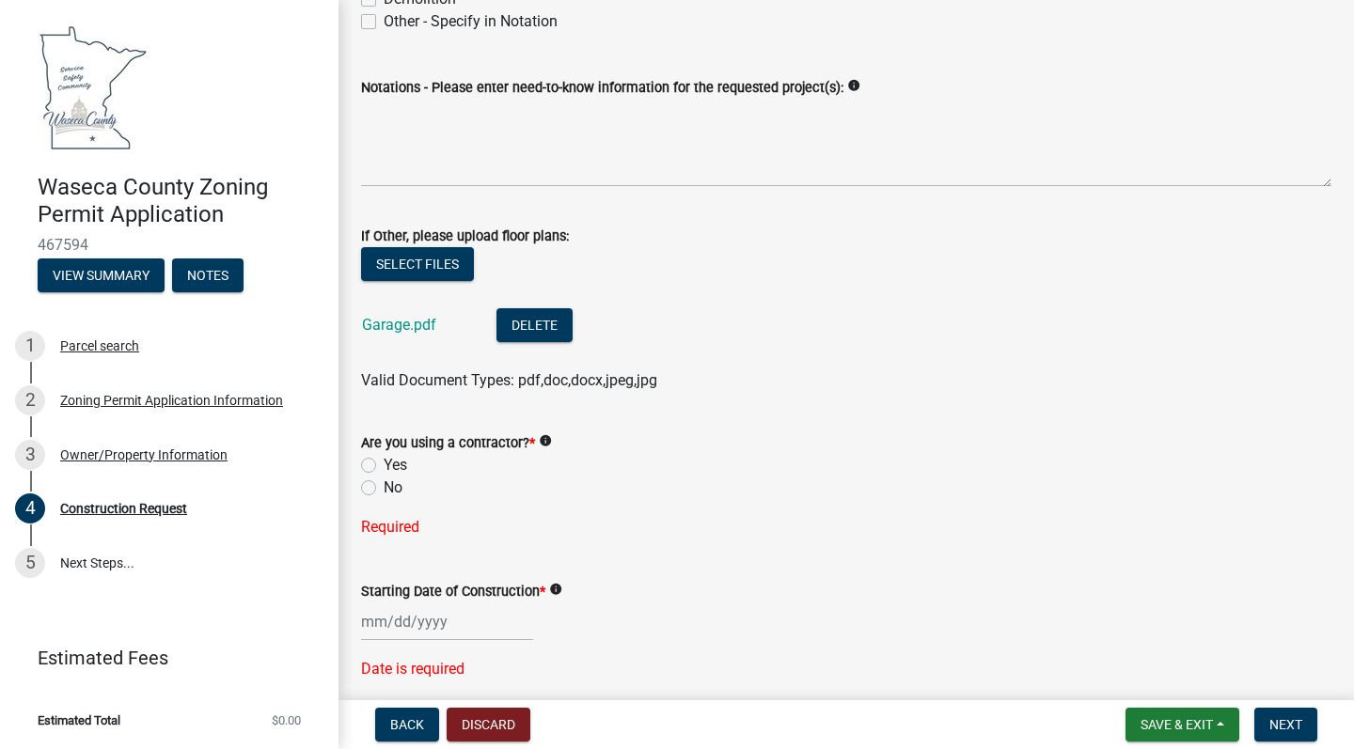
click at [384, 489] on label "No" at bounding box center [393, 488] width 19 height 23
click at [384, 489] on input "No" at bounding box center [390, 483] width 12 height 12
radio input "true"
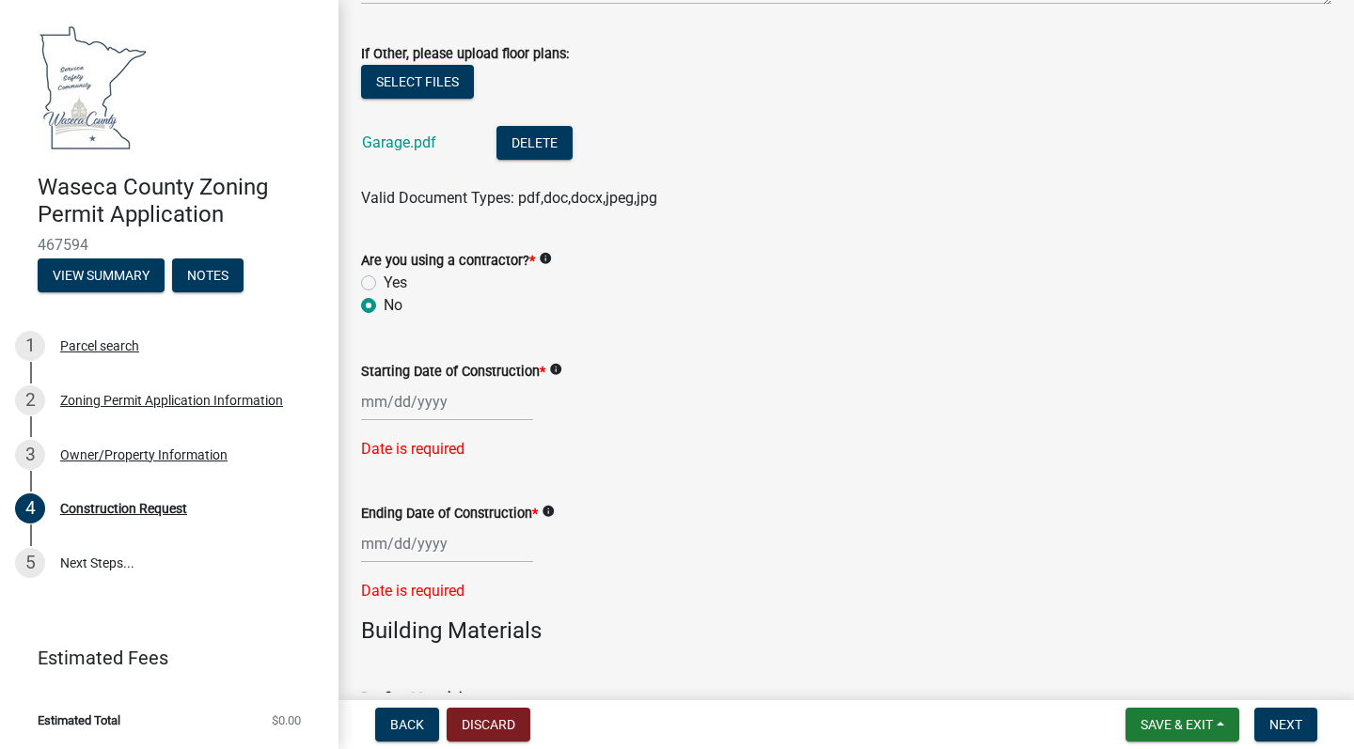
scroll to position [951, 0]
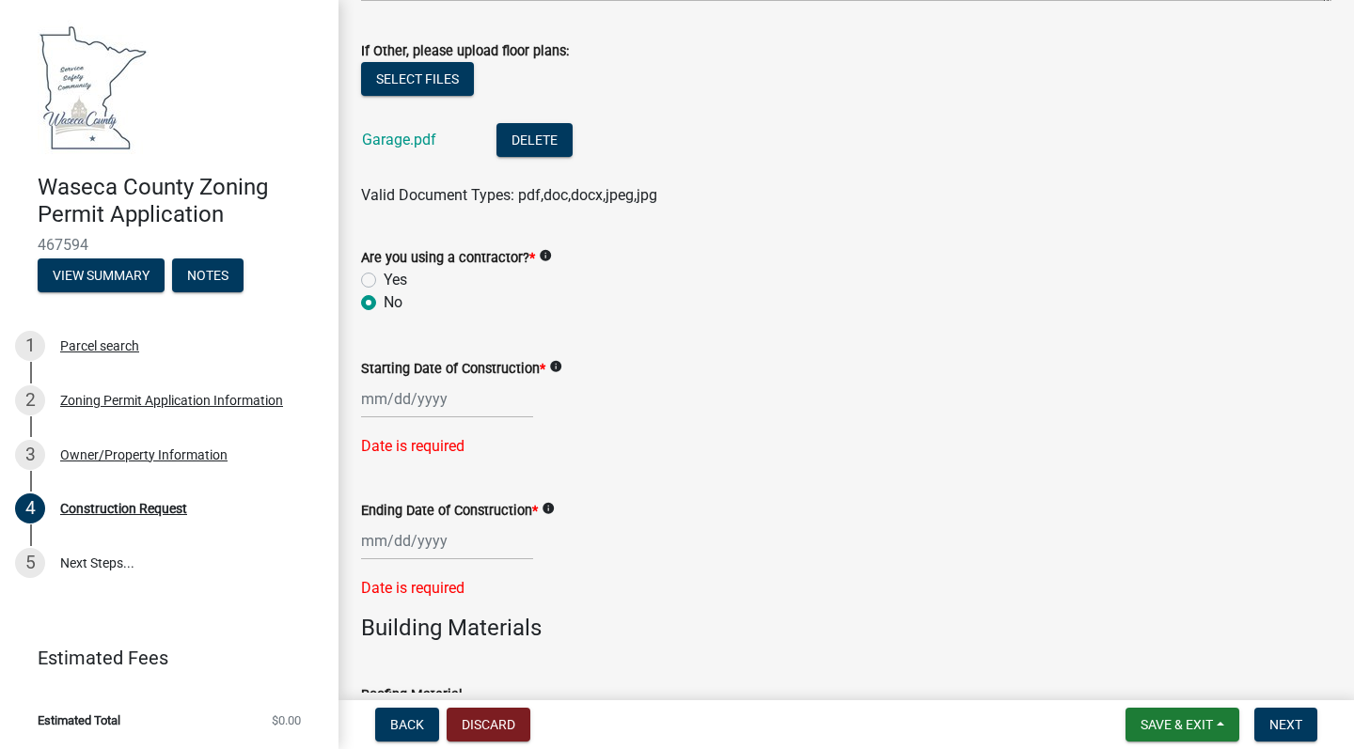
select select "8"
select select "2025"
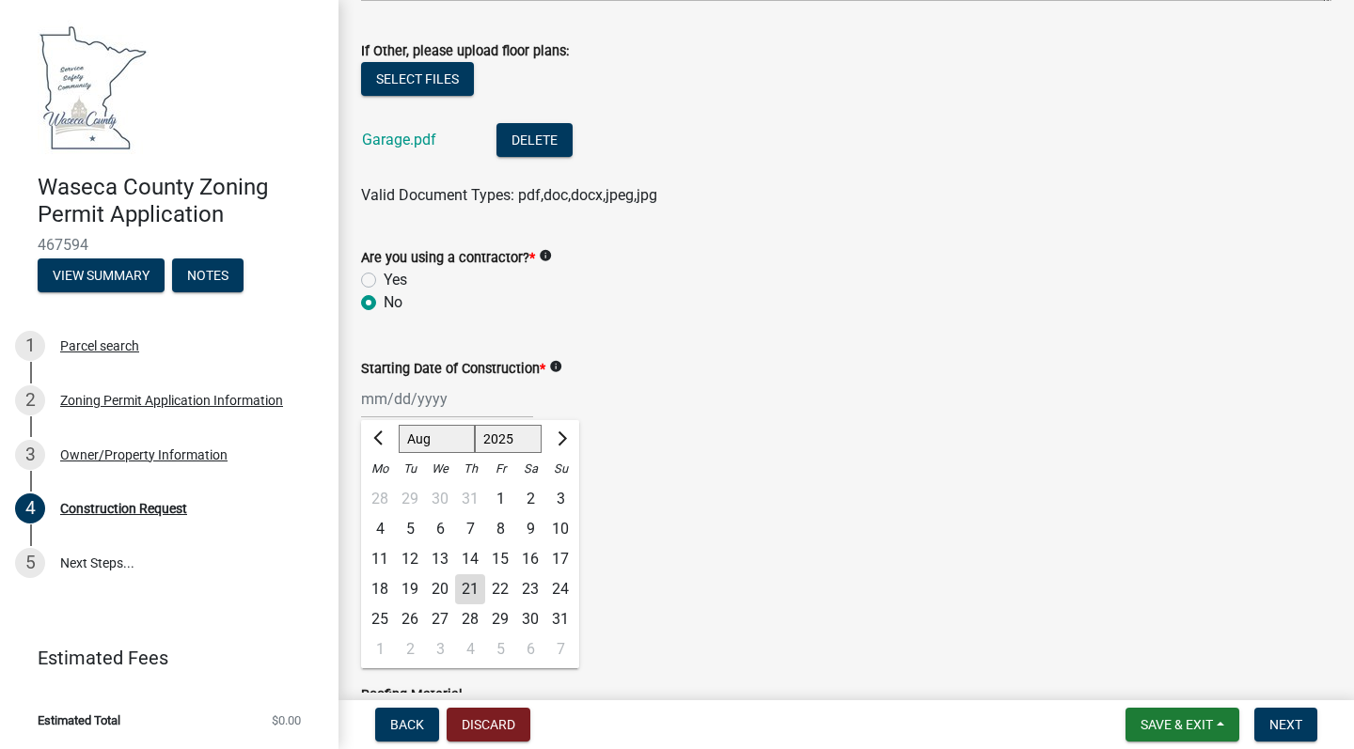
click at [377, 404] on div "[PERSON_NAME] Feb Mar Apr [PERSON_NAME][DATE] Oct Nov [DATE] 1526 1527 1528 152…" at bounding box center [447, 399] width 172 height 39
click at [408, 649] on div "2" at bounding box center [410, 650] width 30 height 30
type input "[DATE]"
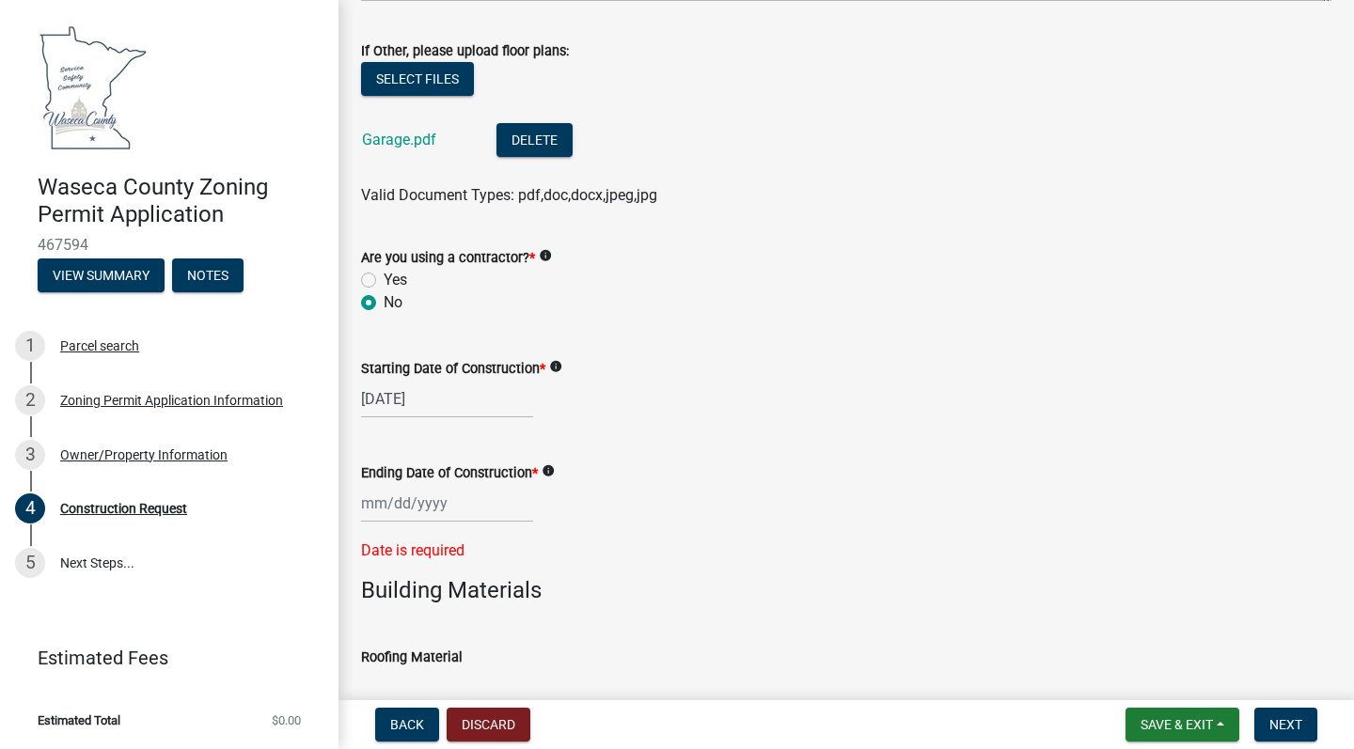
click at [408, 499] on div at bounding box center [447, 503] width 172 height 39
select select "8"
select select "2025"
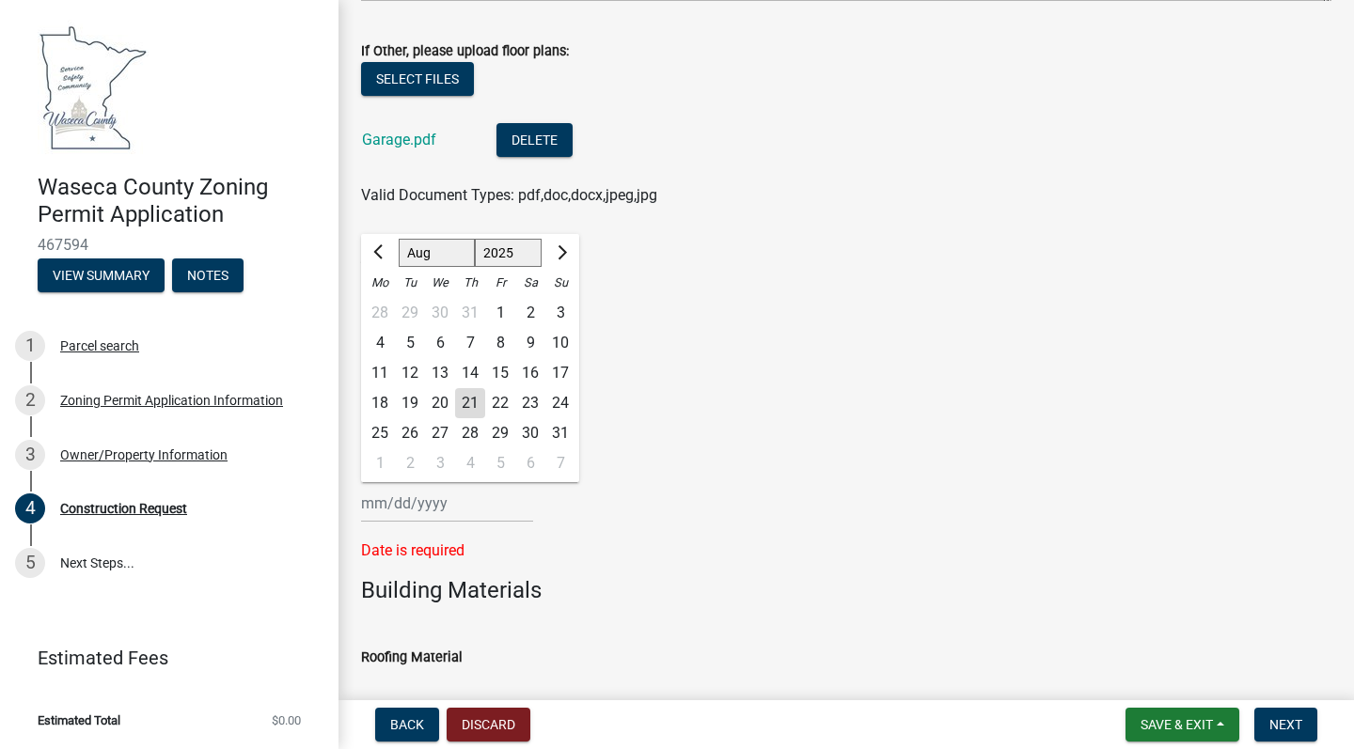
click at [565, 254] on button "Next month" at bounding box center [560, 253] width 23 height 30
select select "9"
click at [376, 311] on div "1" at bounding box center [380, 313] width 30 height 30
type input "[DATE]"
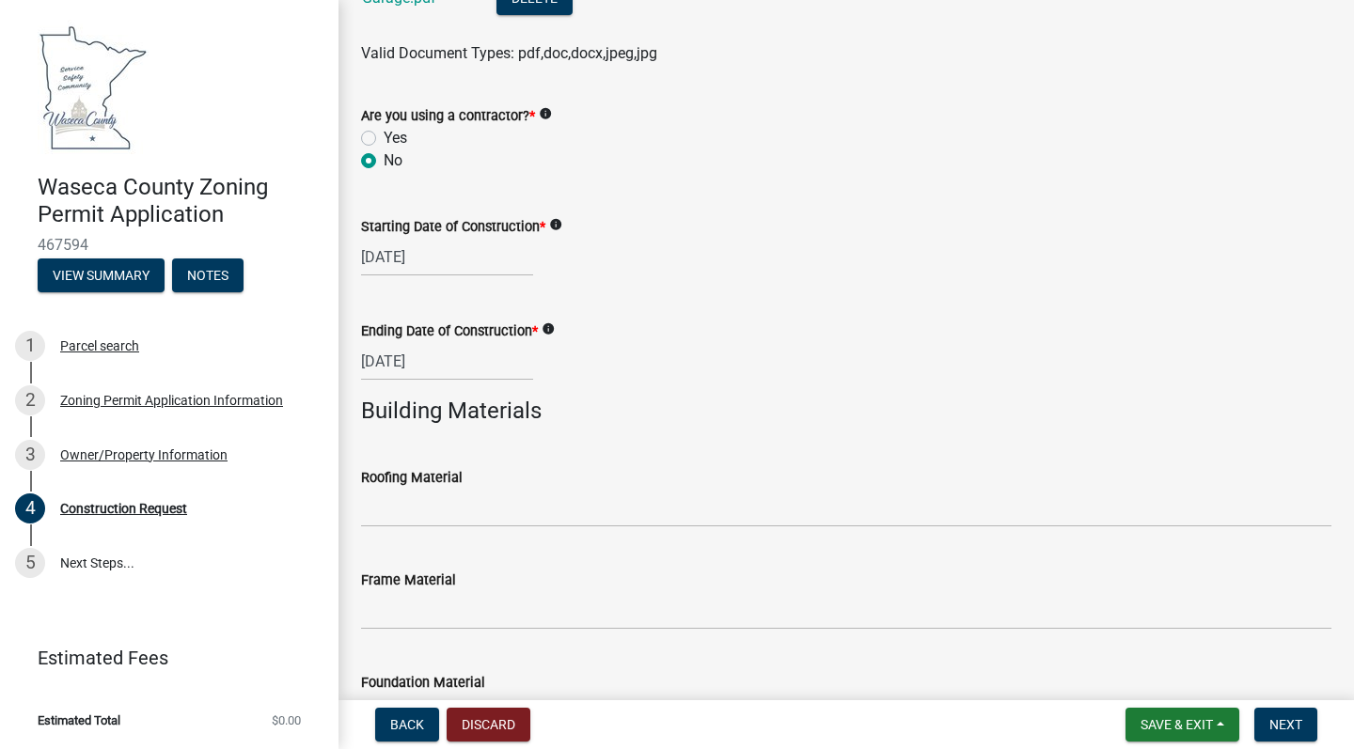
scroll to position [1094, 0]
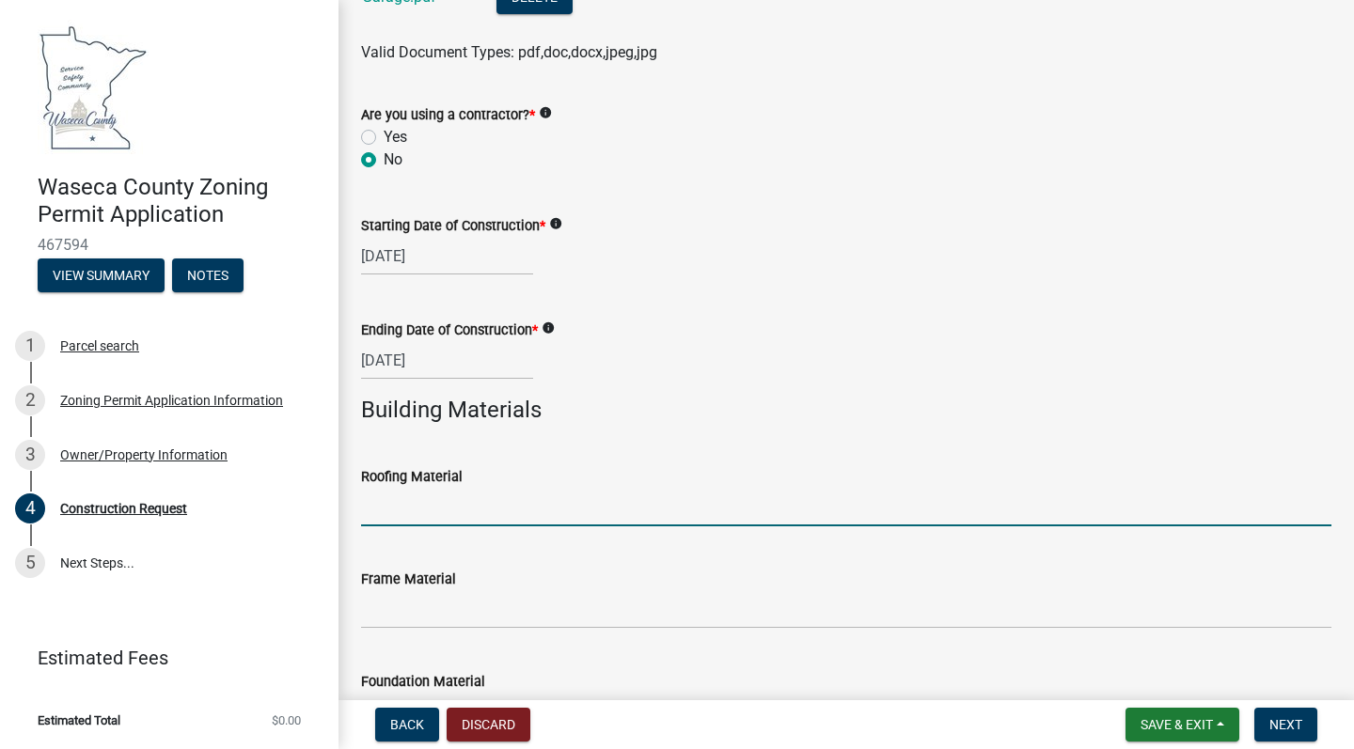
click at [412, 515] on input "Roofing Material" at bounding box center [846, 507] width 970 height 39
type input "Asphault Shingles"
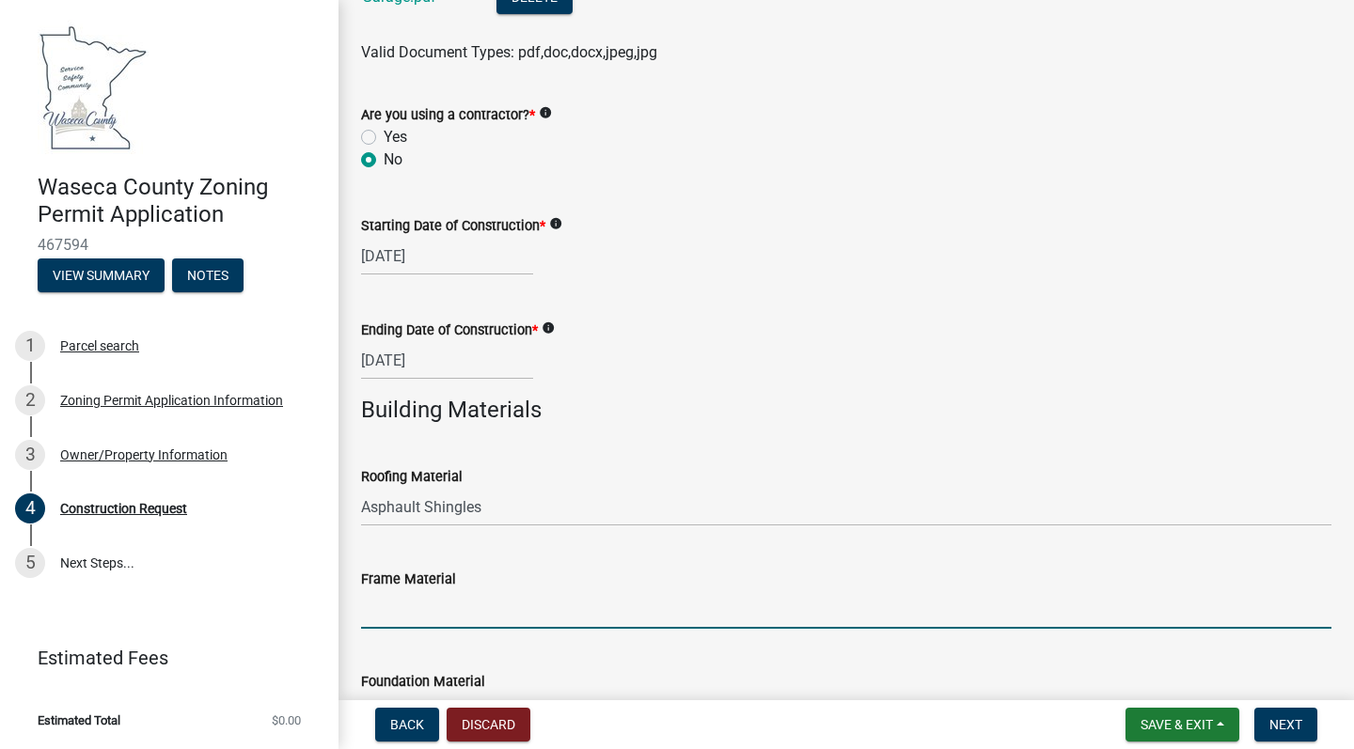
click at [408, 612] on input "Frame Material" at bounding box center [846, 609] width 970 height 39
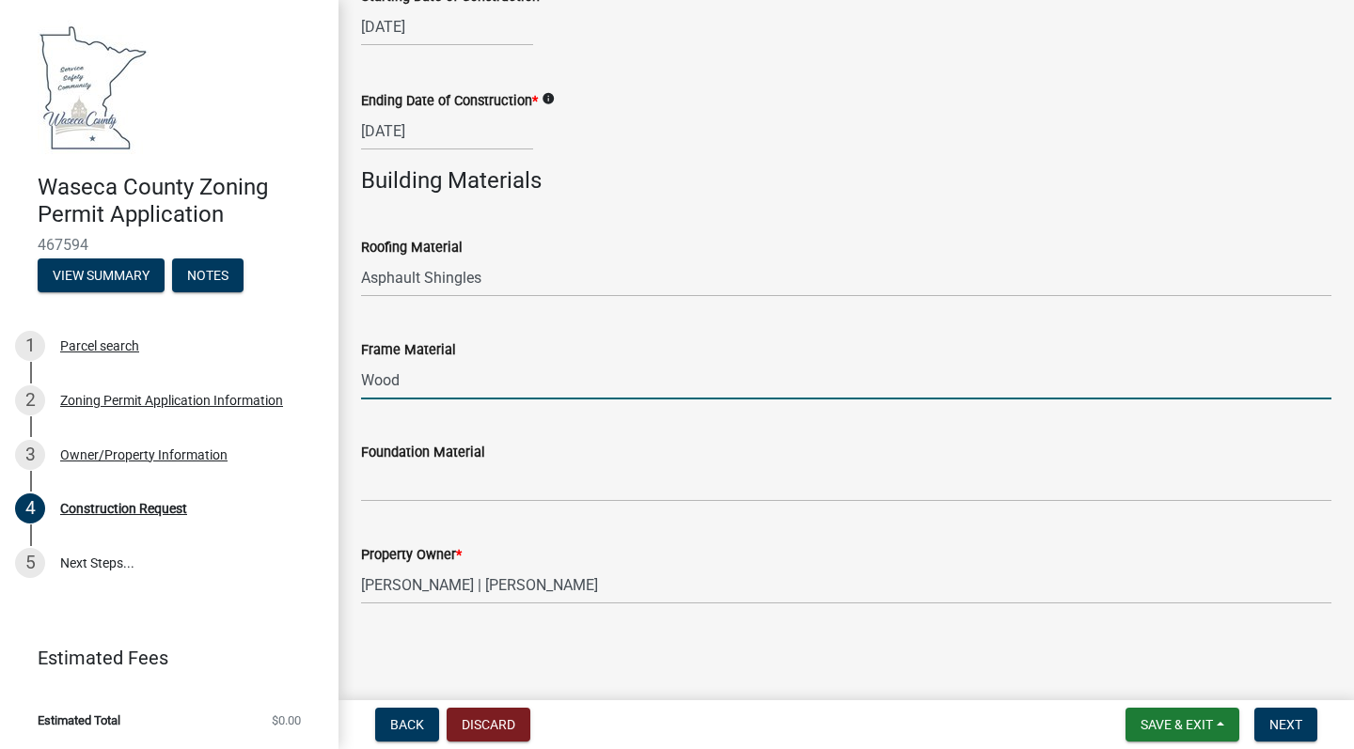
scroll to position [1323, 0]
type input "Wood"
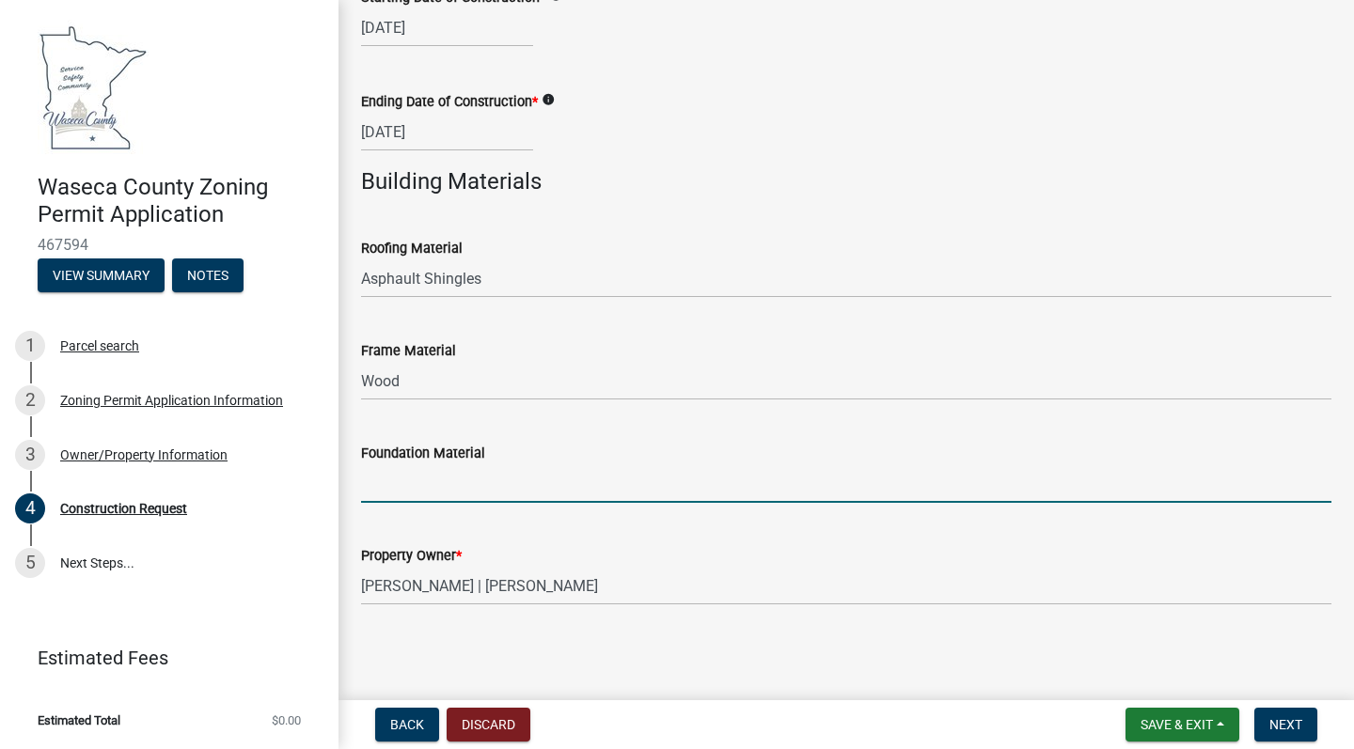
click at [400, 485] on input "Foundation Material" at bounding box center [846, 483] width 970 height 39
type input "Cement Slab"
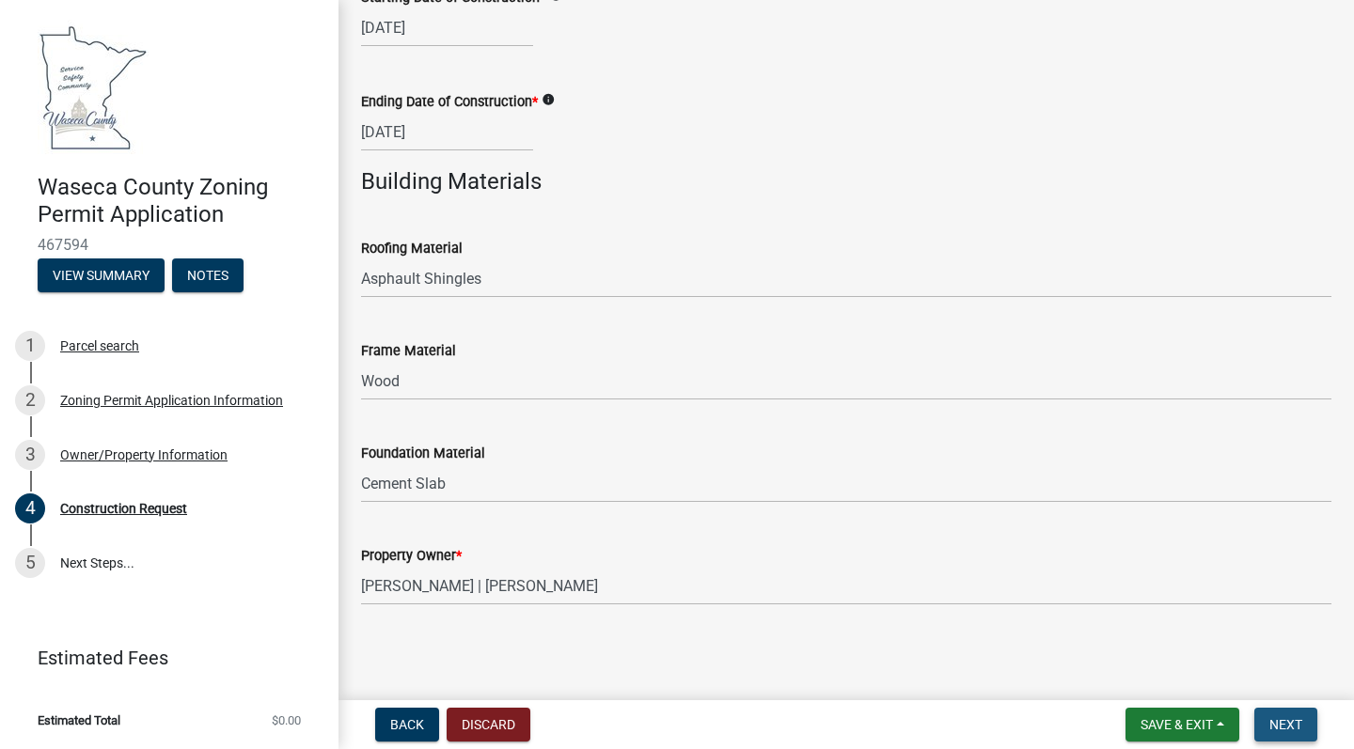
click at [1281, 729] on span "Next" at bounding box center [1285, 724] width 33 height 15
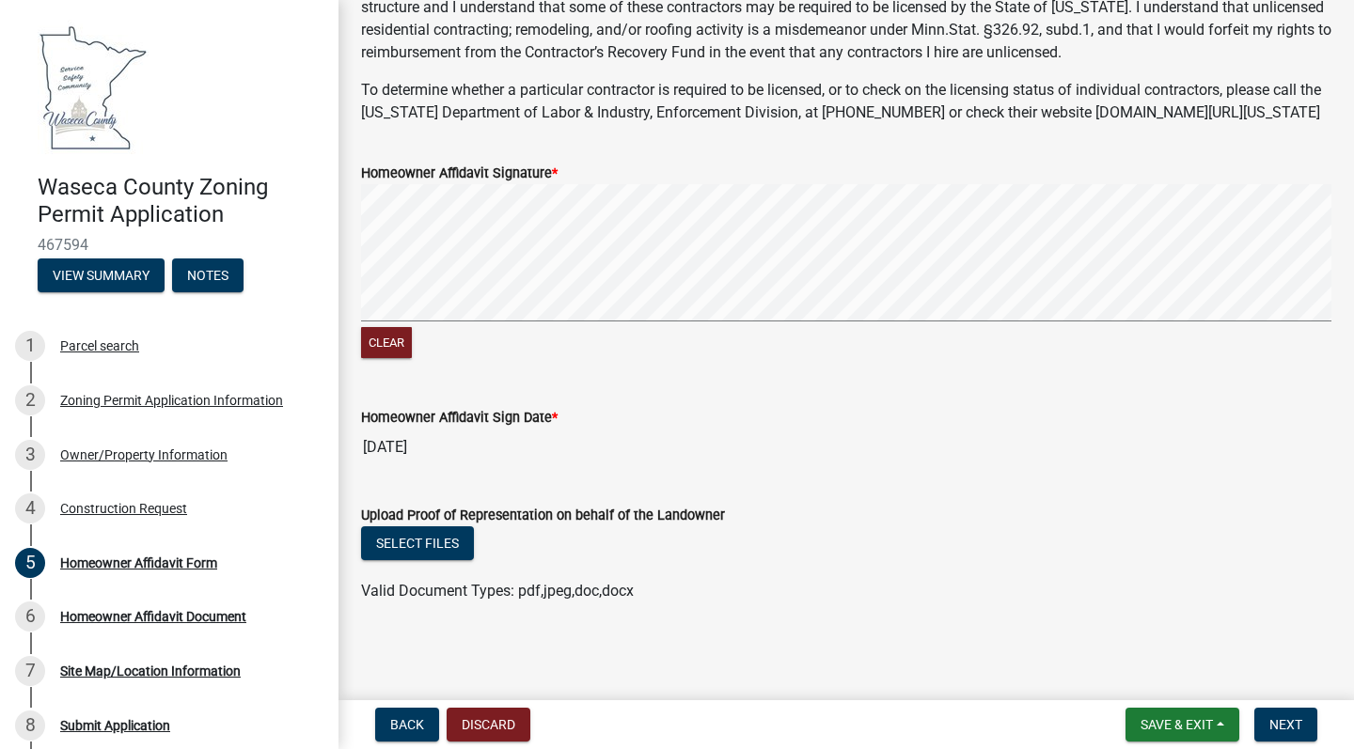
scroll to position [409, 0]
click at [1295, 722] on span "Next" at bounding box center [1285, 724] width 33 height 15
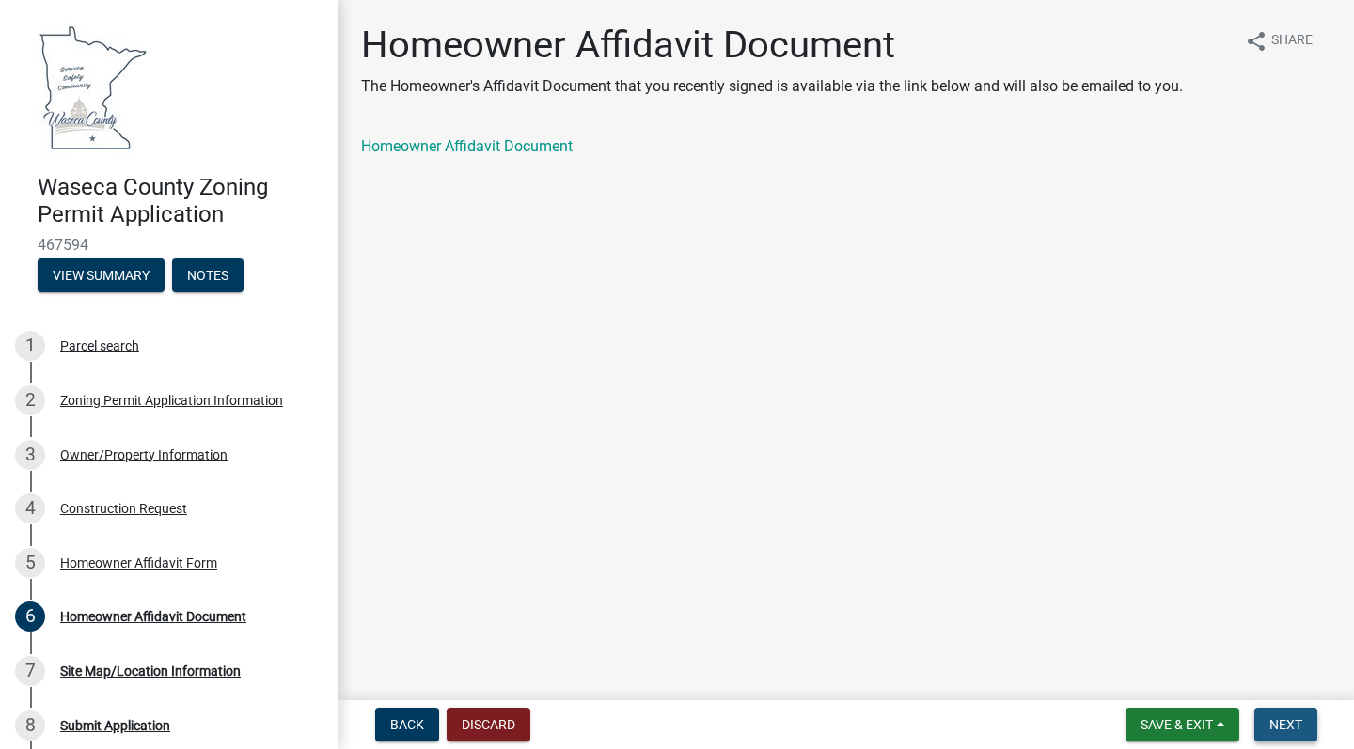
click at [1277, 718] on span "Next" at bounding box center [1285, 724] width 33 height 15
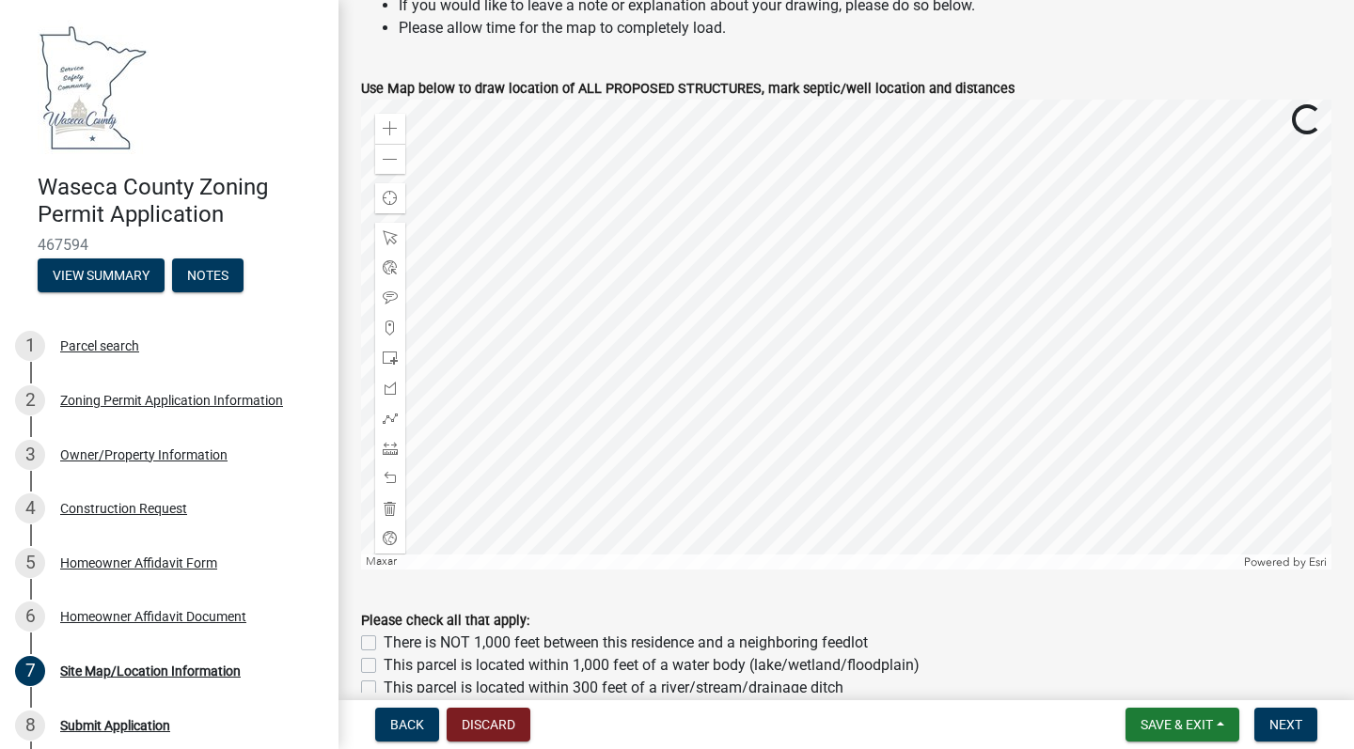
scroll to position [731, 0]
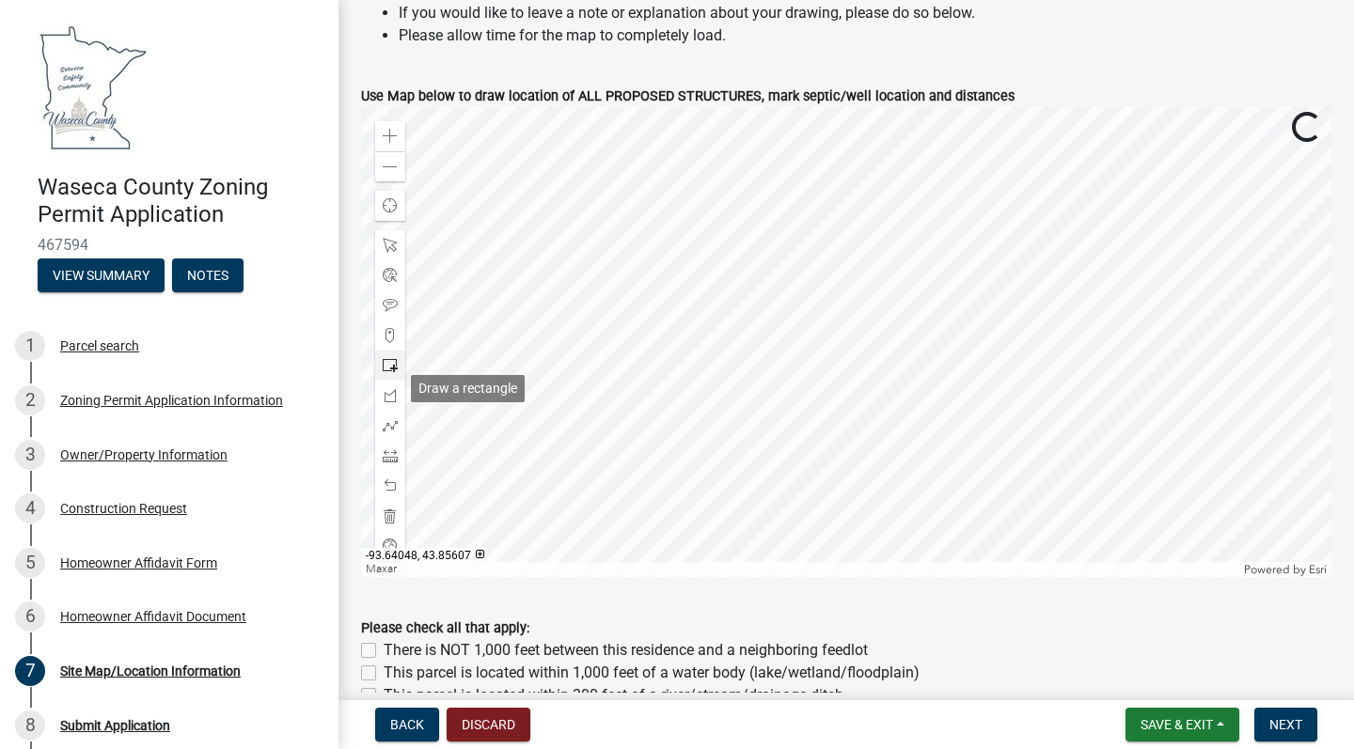
click at [386, 373] on span at bounding box center [390, 365] width 15 height 15
click at [394, 144] on span at bounding box center [390, 136] width 15 height 15
click at [389, 253] on span at bounding box center [390, 245] width 15 height 15
click at [380, 332] on div "Zoom in Zoom out Find my location Maxar, Microsoft Powered by [PERSON_NAME]" at bounding box center [846, 342] width 970 height 470
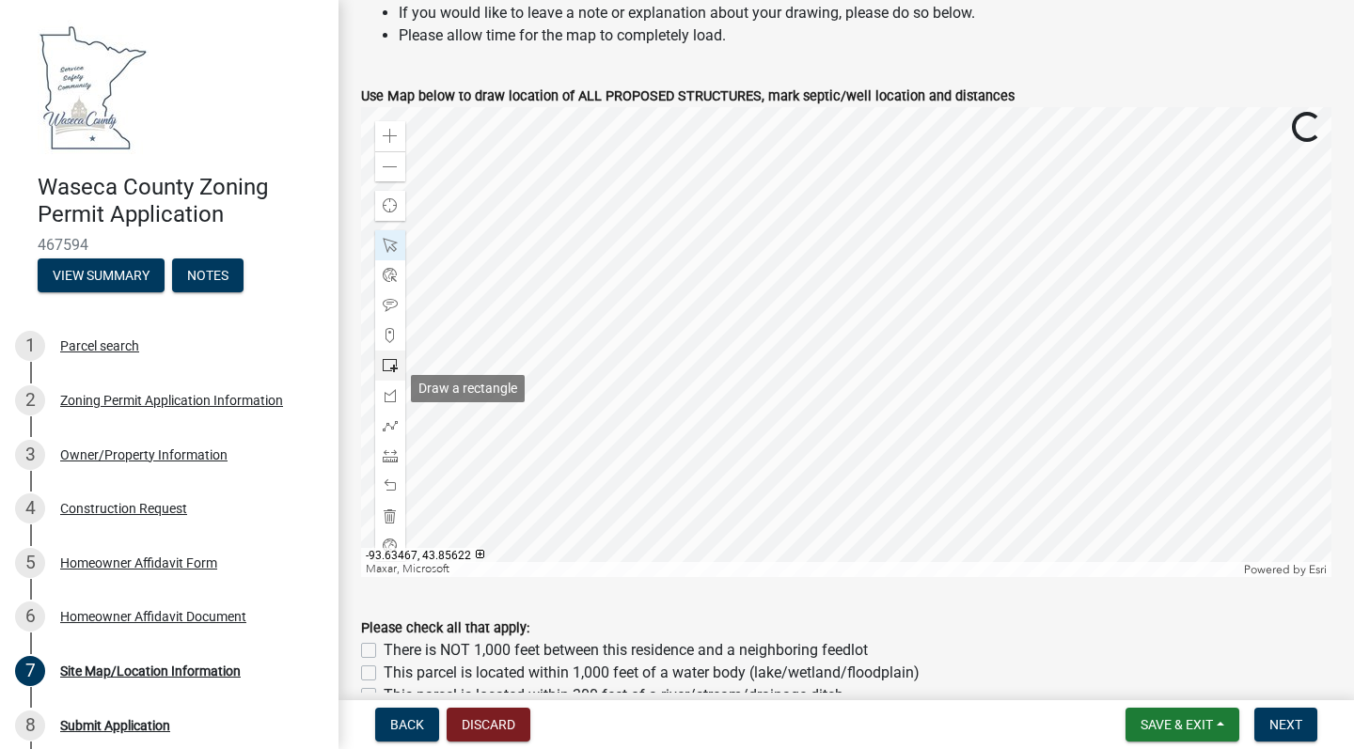
click at [389, 373] on span at bounding box center [390, 365] width 15 height 15
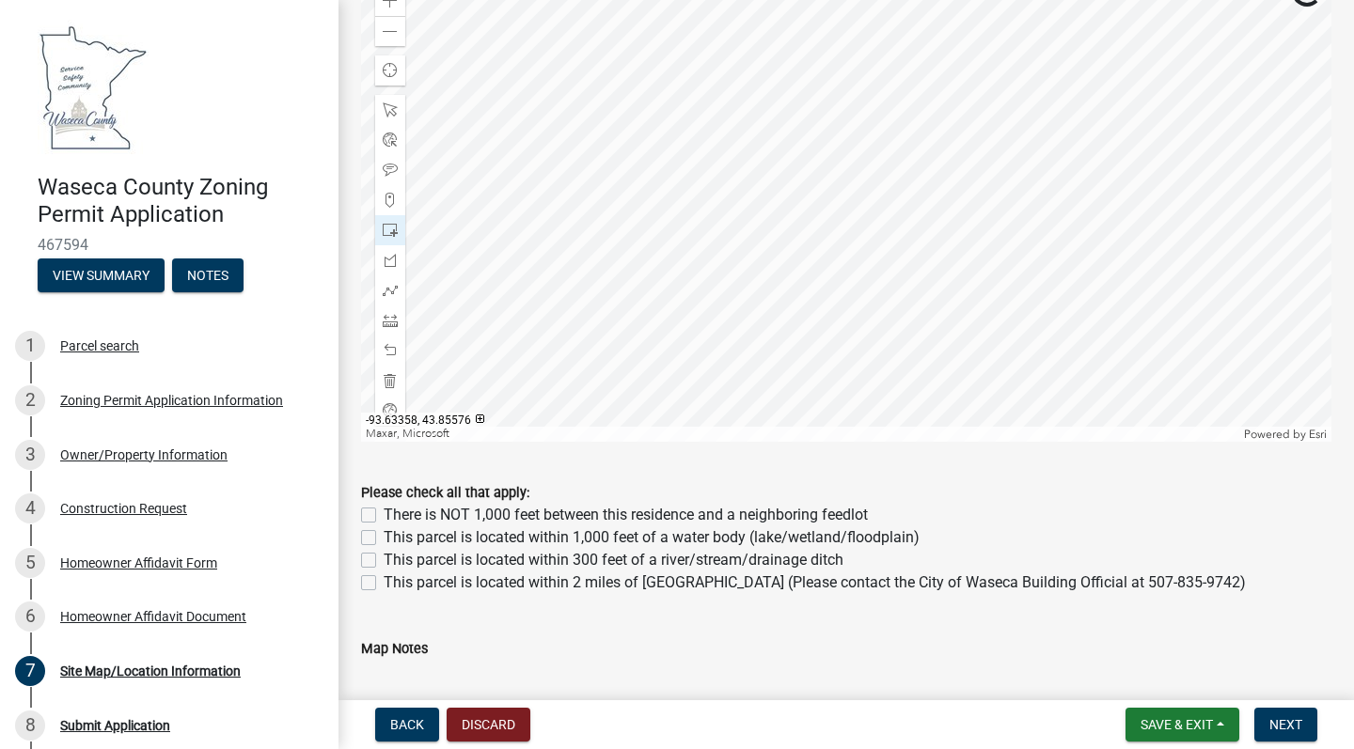
scroll to position [871, 0]
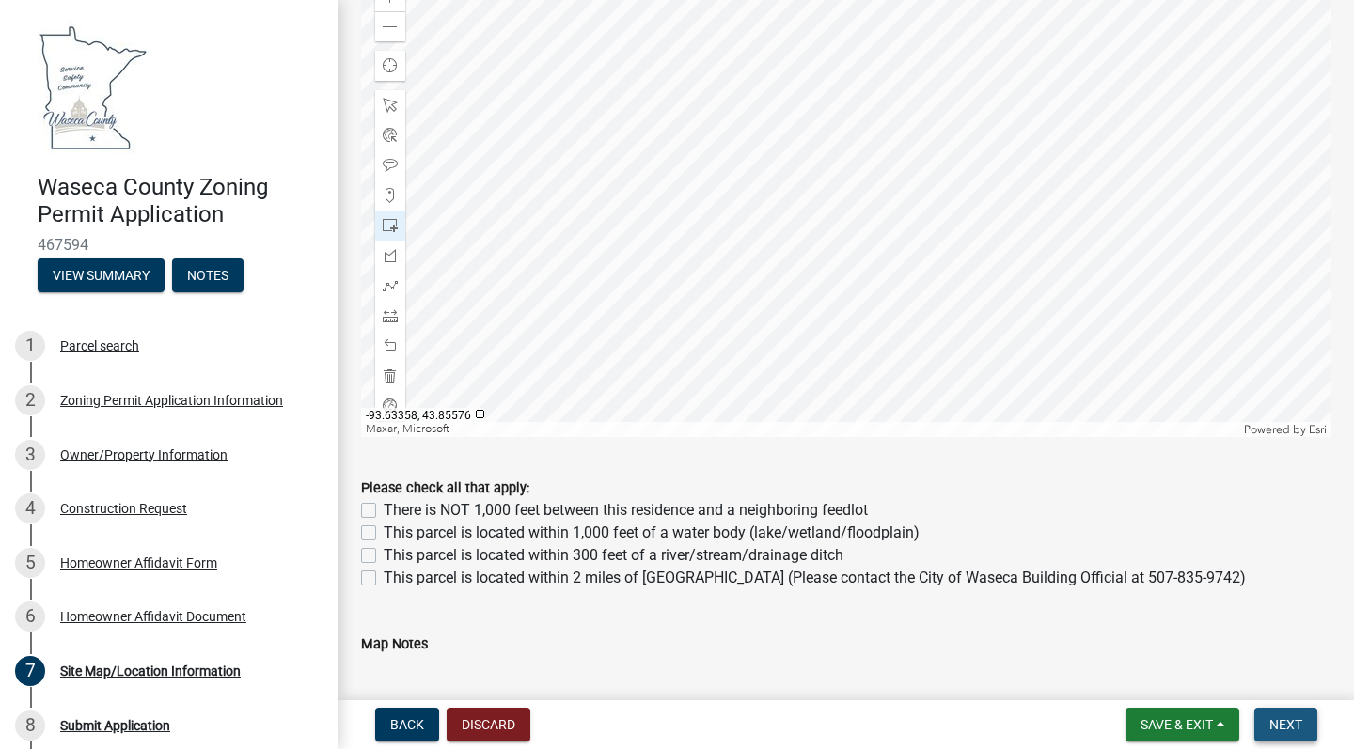
click at [1279, 724] on span "Next" at bounding box center [1285, 724] width 33 height 15
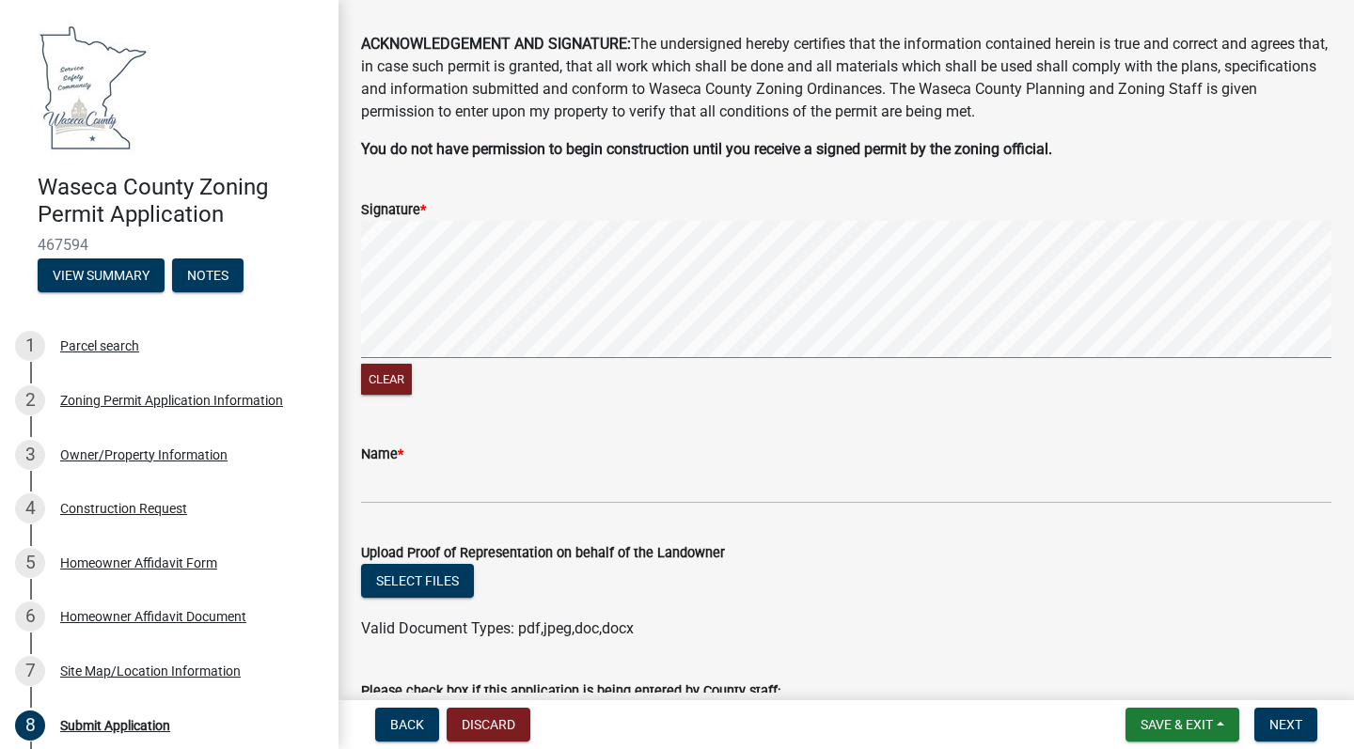
scroll to position [97, 0]
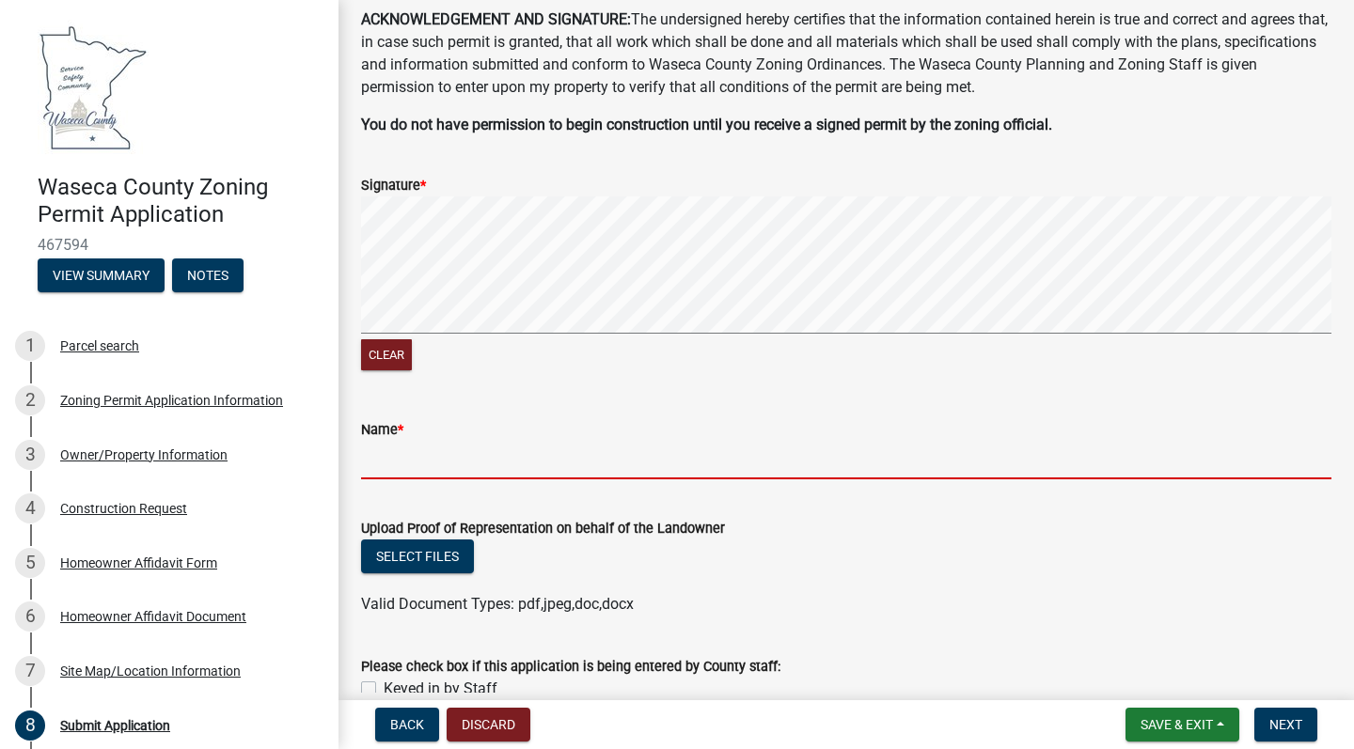
click at [400, 466] on input "Name *" at bounding box center [846, 460] width 970 height 39
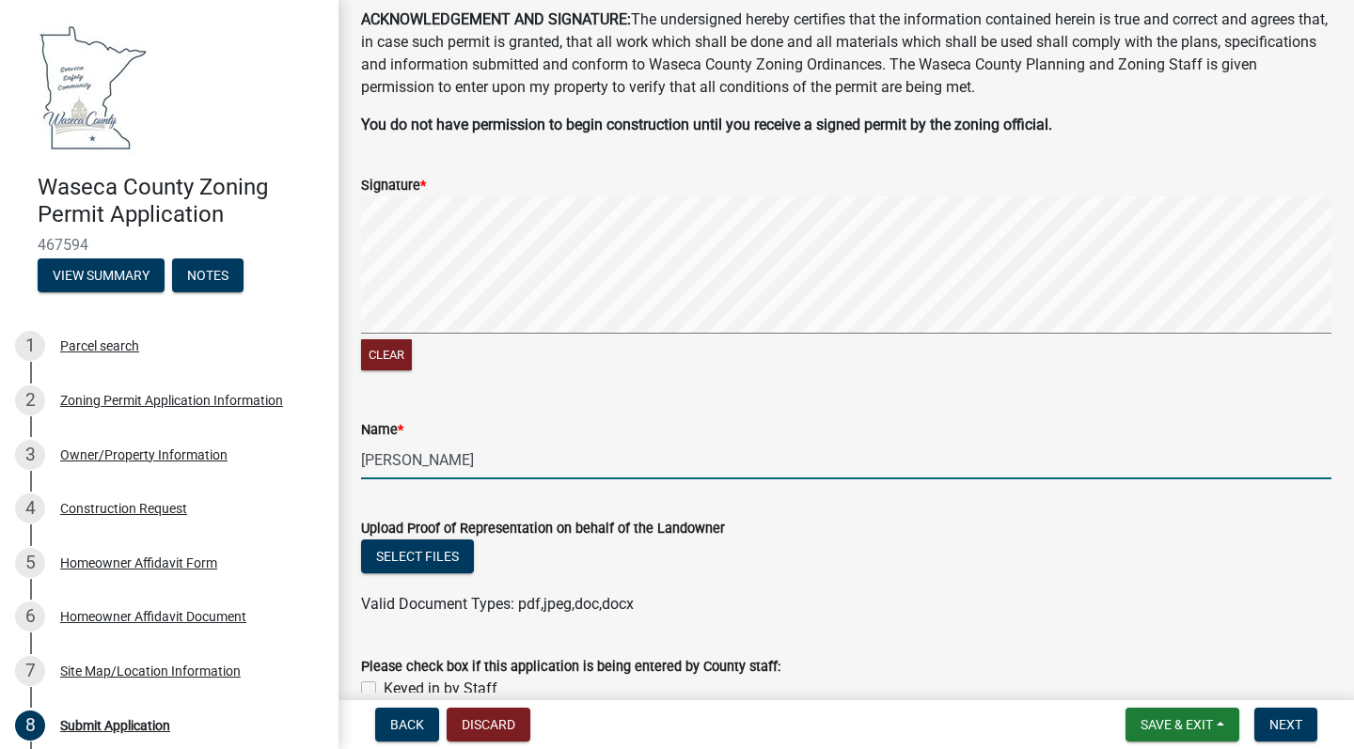
type input "[PERSON_NAME]"
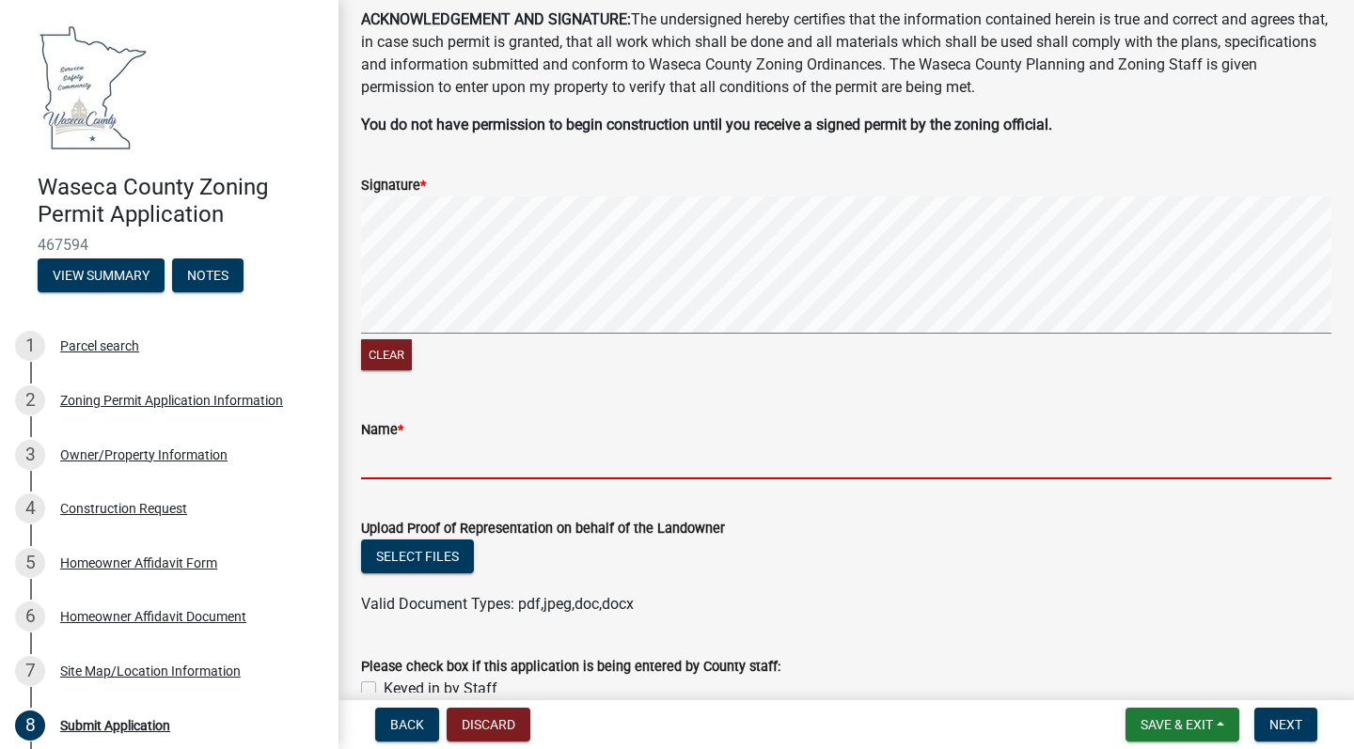
type input "[PERSON_NAME]"
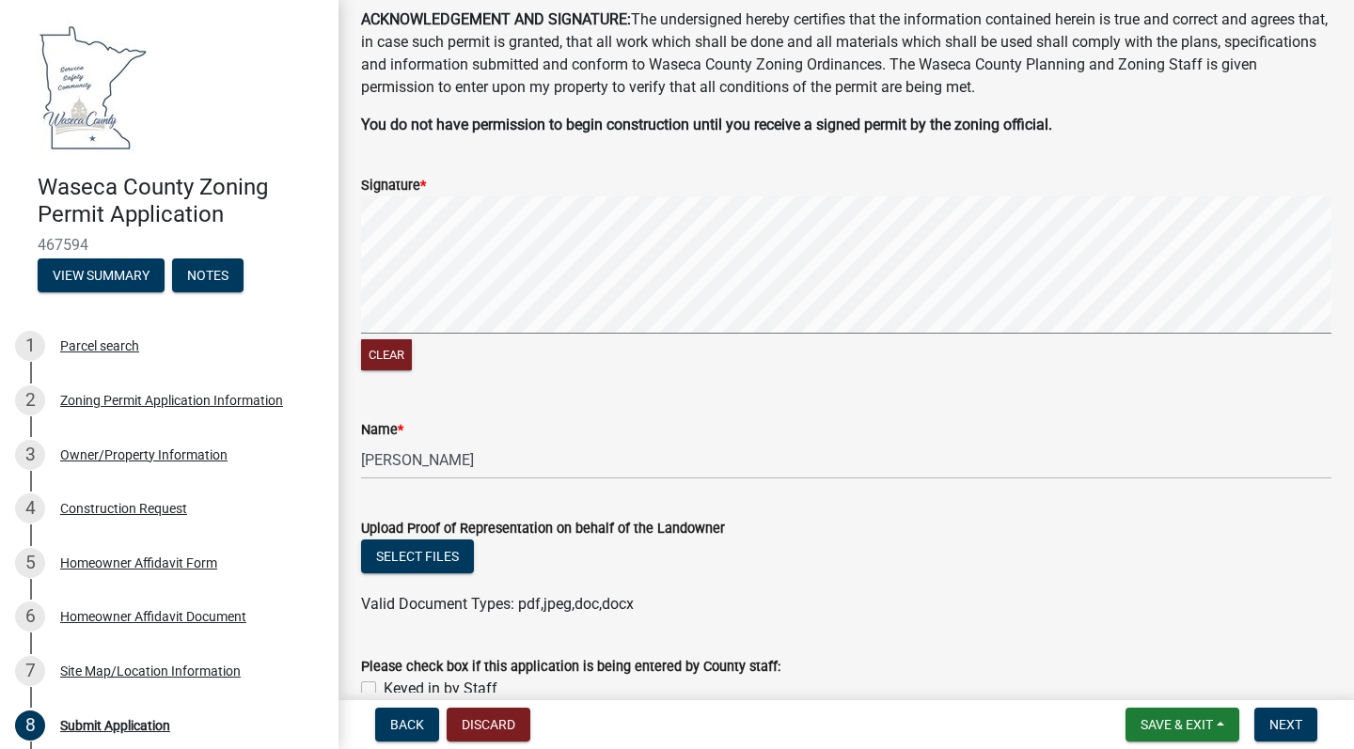
click at [725, 604] on div "Valid Document Types: pdf,jpeg,doc,docx" at bounding box center [846, 604] width 998 height 23
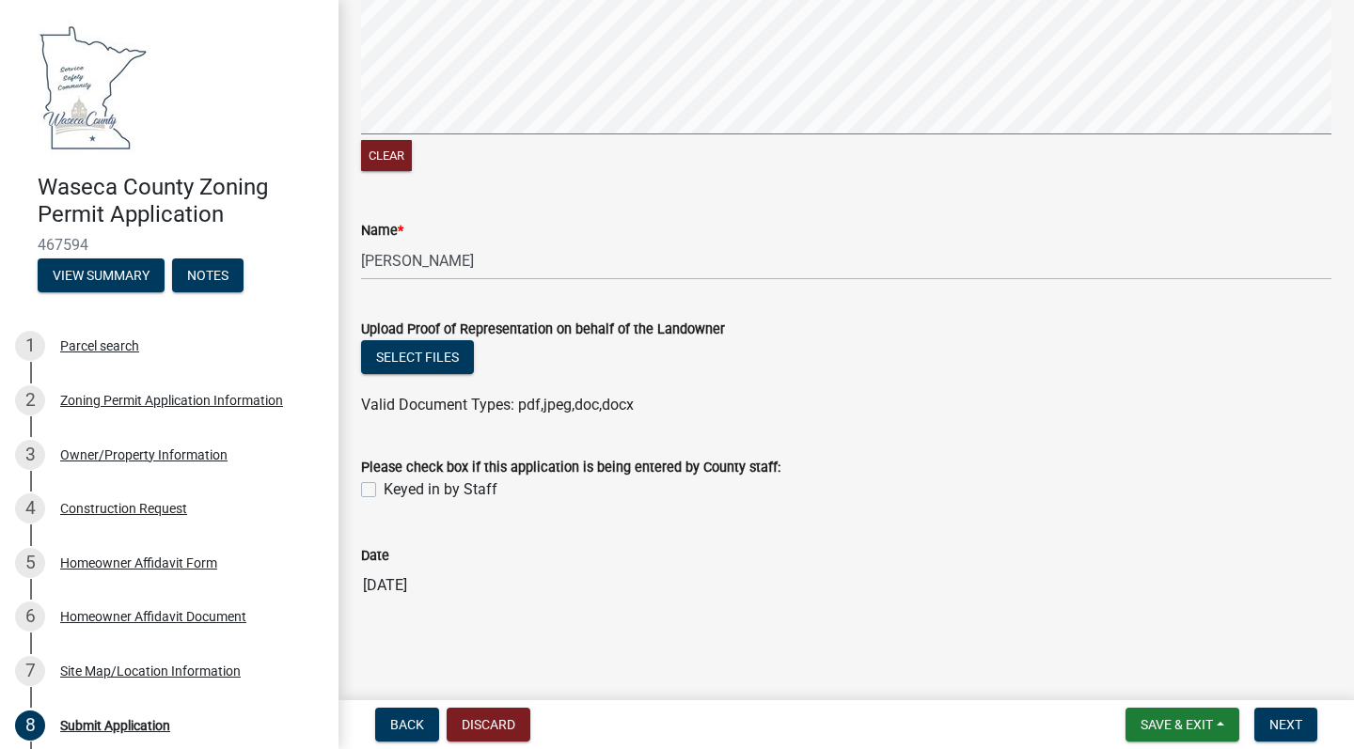
scroll to position [295, 0]
click at [1299, 729] on span "Next" at bounding box center [1285, 724] width 33 height 15
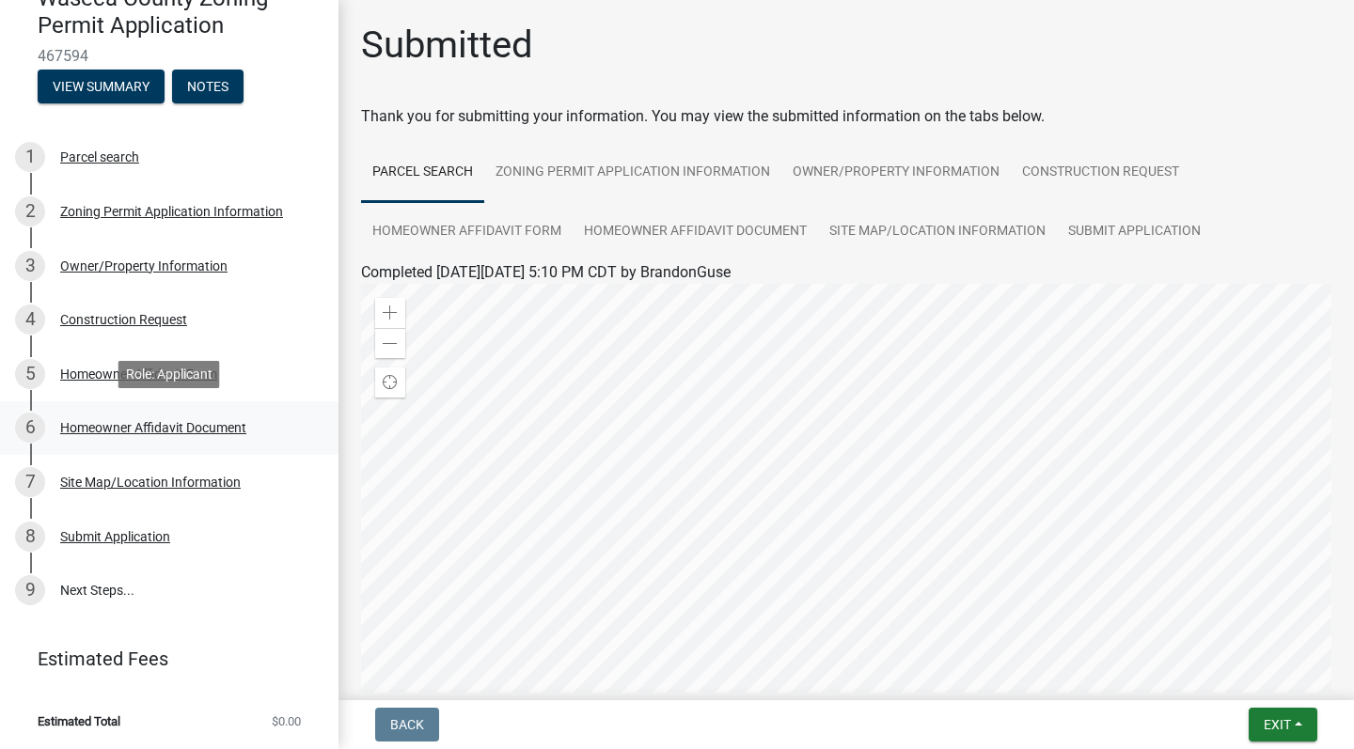
scroll to position [188, 0]
